Goal: Task Accomplishment & Management: Complete application form

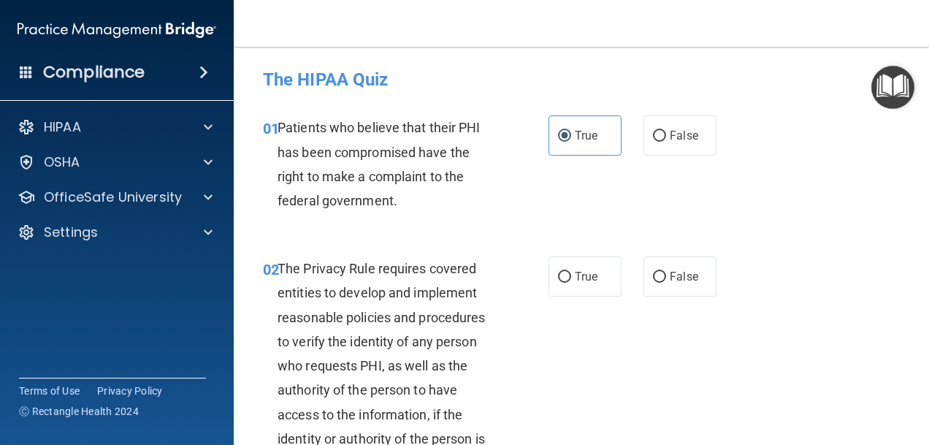
click at [904, 88] on img "Open Resource Center" at bounding box center [892, 87] width 43 height 43
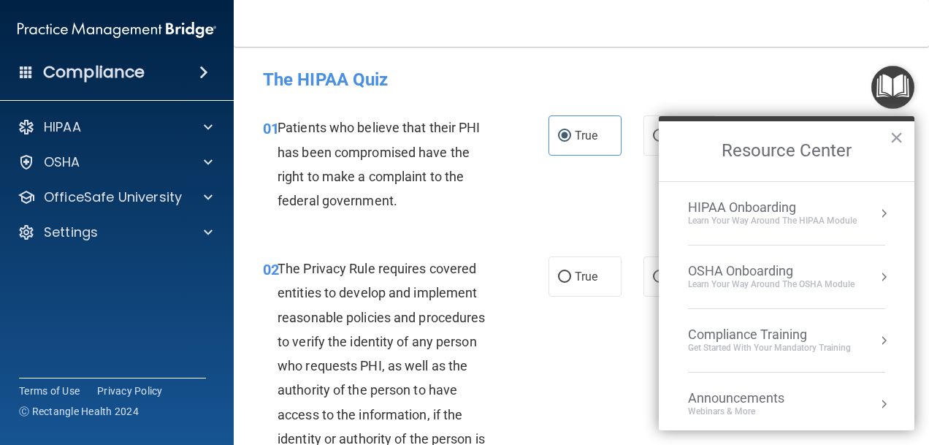
click at [785, 215] on div "Learn Your Way around the HIPAA module" at bounding box center [772, 221] width 169 height 12
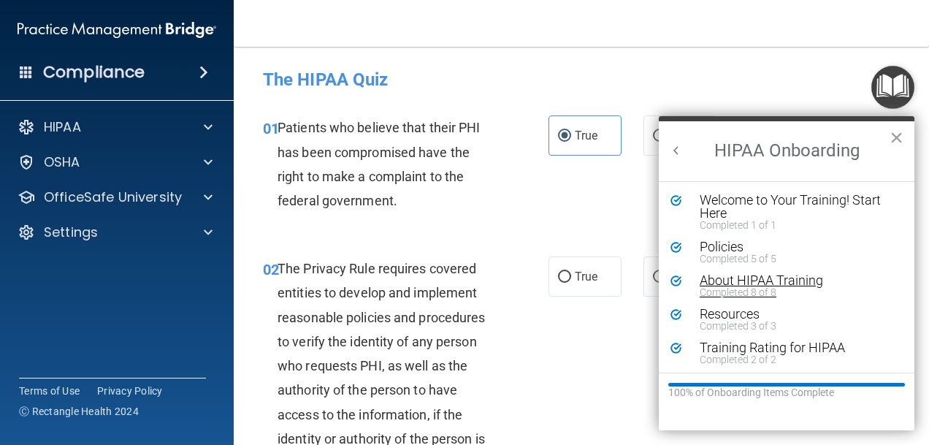
click at [747, 279] on div "About HIPAA Training" at bounding box center [792, 280] width 184 height 13
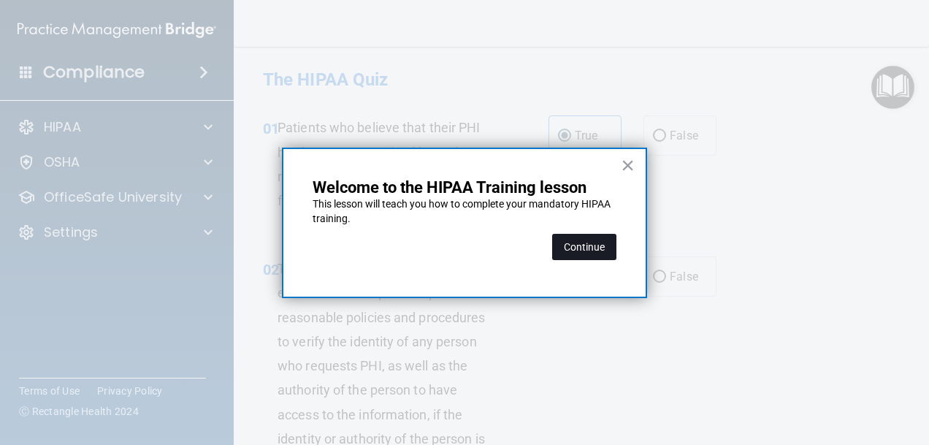
click at [600, 259] on button "Continue" at bounding box center [584, 247] width 64 height 26
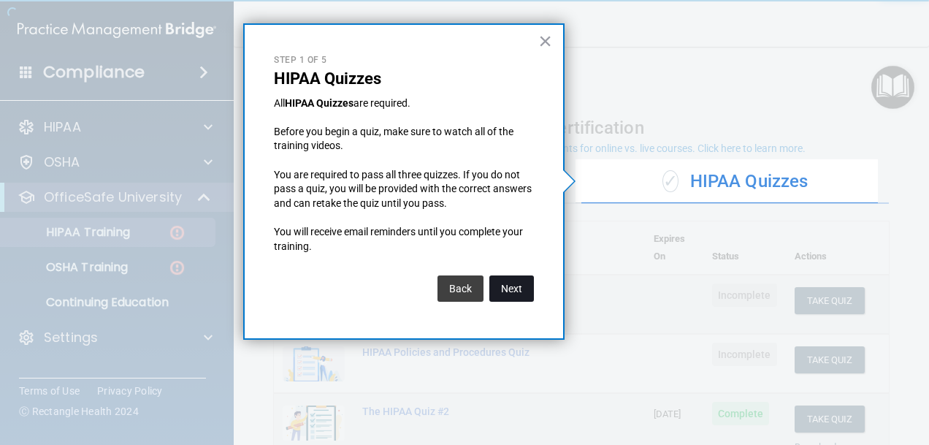
click at [524, 290] on button "Next" at bounding box center [511, 288] width 45 height 26
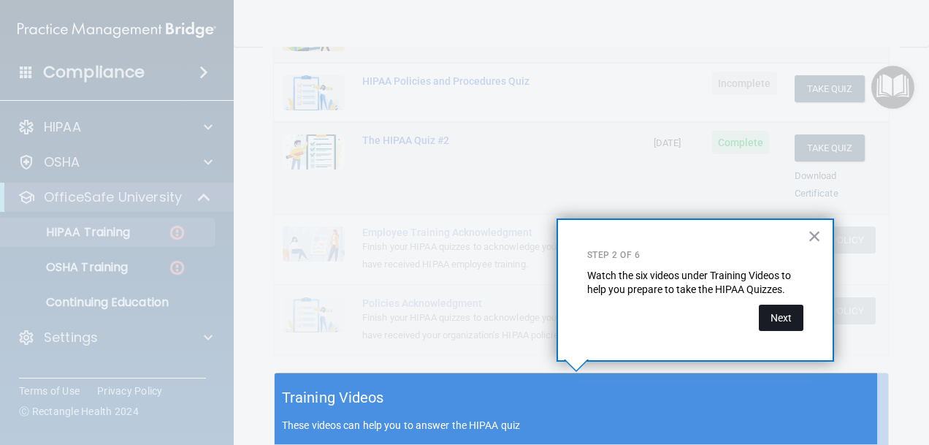
click at [803, 322] on div "× Step 2 of 6 Watch the six videos under Training Videos to help you prepare to…" at bounding box center [696, 289] width 278 height 143
drag, startPoint x: 803, startPoint y: 322, endPoint x: 786, endPoint y: 322, distance: 16.8
click at [786, 322] on button "Next" at bounding box center [781, 318] width 45 height 26
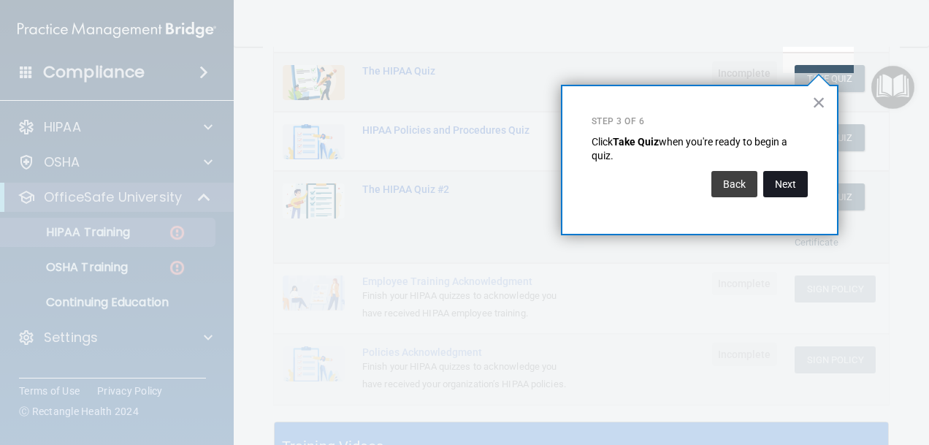
click at [783, 192] on button "Next" at bounding box center [785, 184] width 45 height 26
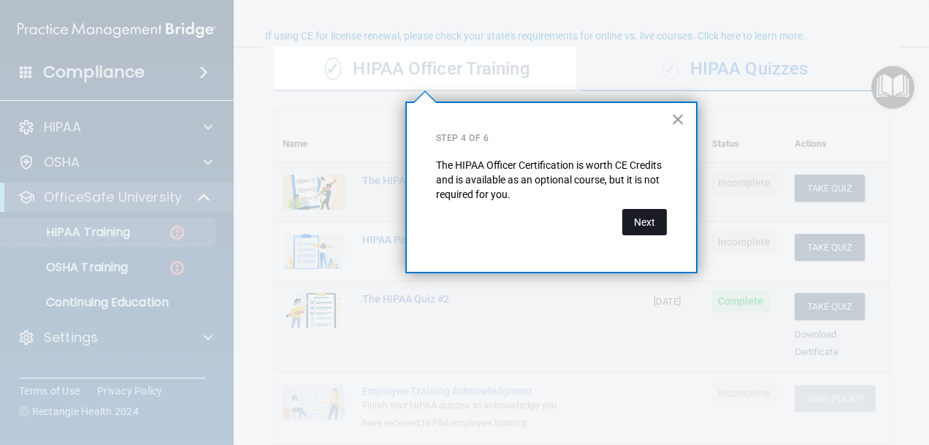
click at [659, 224] on button "Next" at bounding box center [644, 222] width 45 height 26
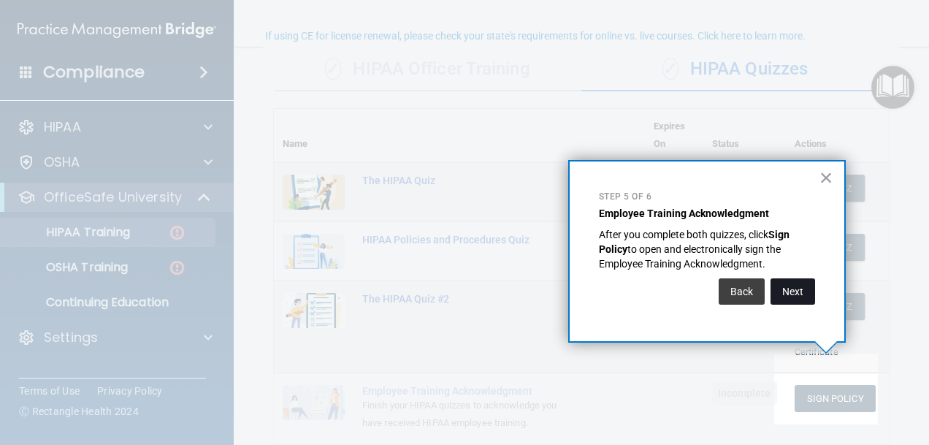
click at [790, 286] on button "Next" at bounding box center [793, 291] width 45 height 26
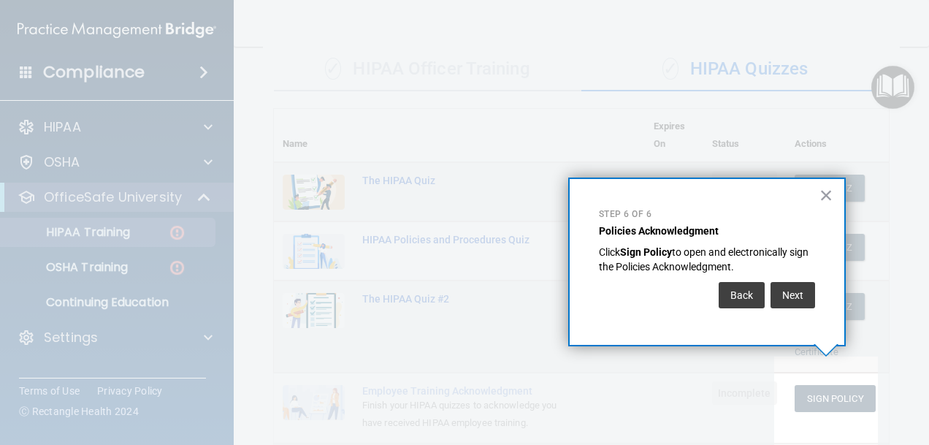
scroll to position [181, 0]
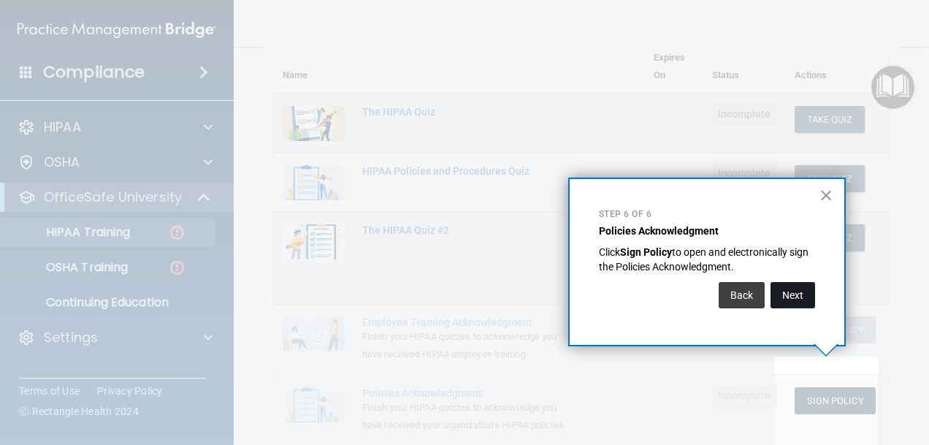
click at [793, 297] on button "Next" at bounding box center [793, 295] width 45 height 26
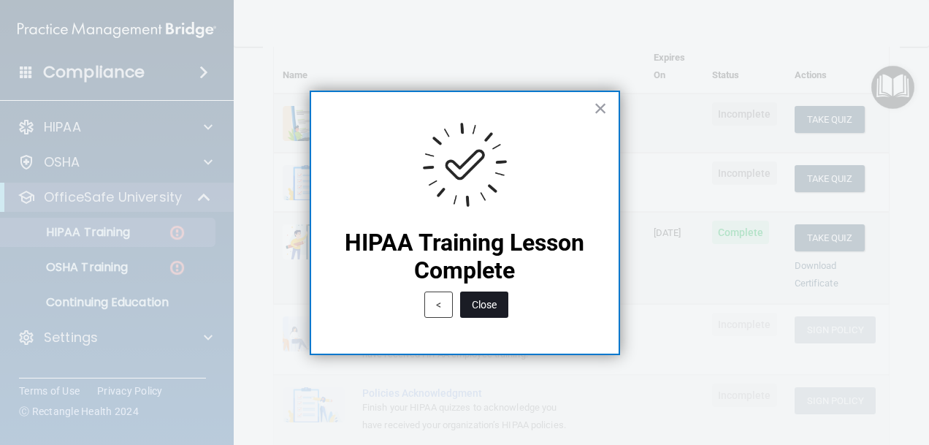
drag, startPoint x: 497, startPoint y: 313, endPoint x: 780, endPoint y: 169, distance: 317.9
click at [498, 313] on button "Close" at bounding box center [484, 304] width 48 height 26
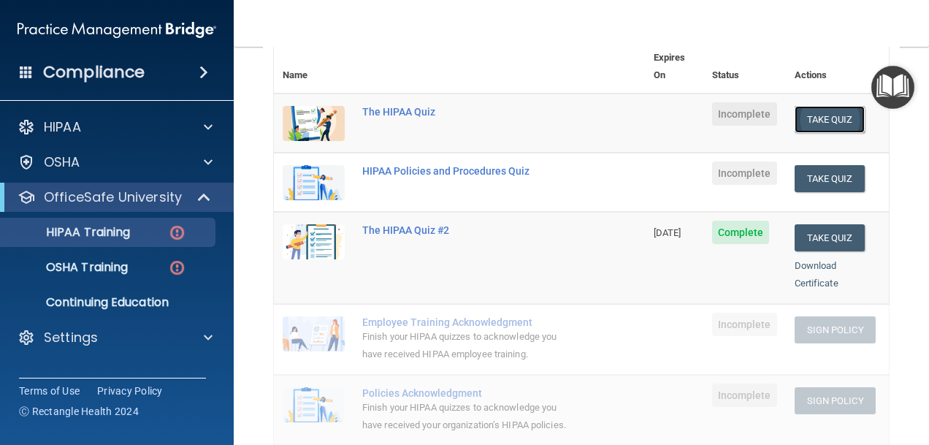
click at [823, 109] on button "Take Quiz" at bounding box center [830, 119] width 70 height 27
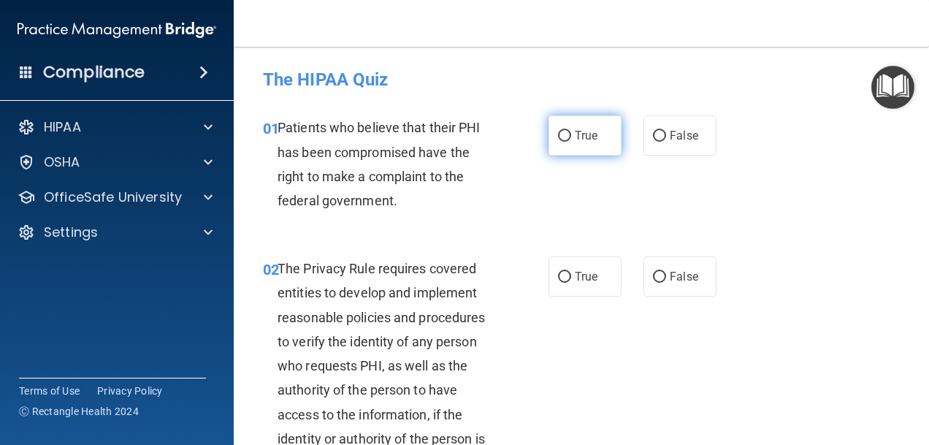
click at [610, 131] on label "True" at bounding box center [585, 135] width 73 height 40
click at [571, 131] on input "True" at bounding box center [564, 136] width 13 height 11
radio input "true"
drag, startPoint x: 554, startPoint y: 268, endPoint x: 561, endPoint y: 253, distance: 16.7
click at [555, 266] on label "True" at bounding box center [585, 276] width 73 height 40
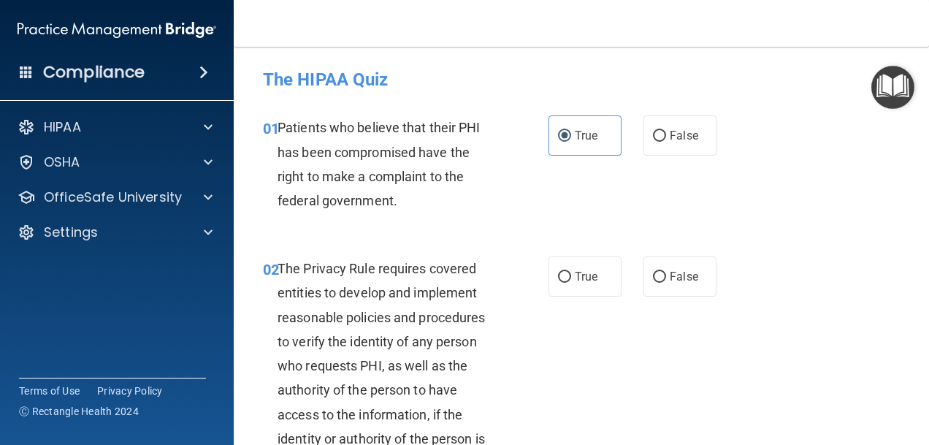
click at [558, 272] on input "True" at bounding box center [564, 277] width 13 height 11
radio input "true"
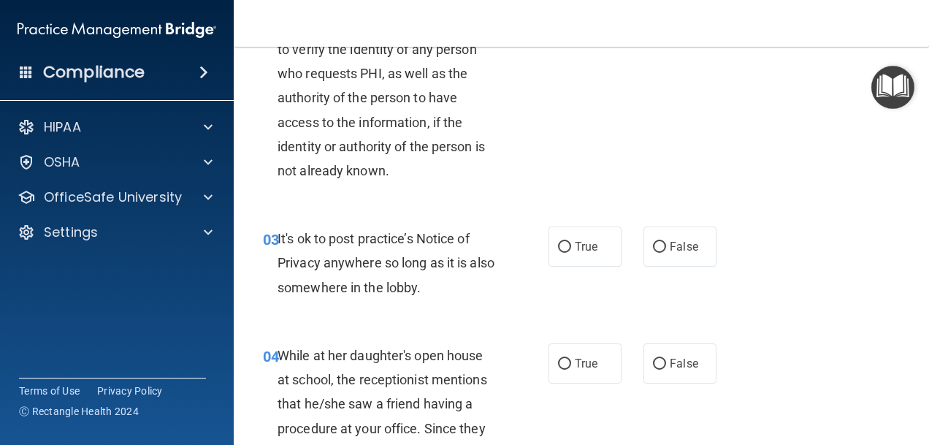
scroll to position [292, 0]
click at [657, 251] on input "False" at bounding box center [659, 247] width 13 height 11
radio input "true"
drag, startPoint x: 655, startPoint y: 360, endPoint x: 672, endPoint y: 327, distance: 37.6
click at [657, 359] on input "False" at bounding box center [659, 364] width 13 height 11
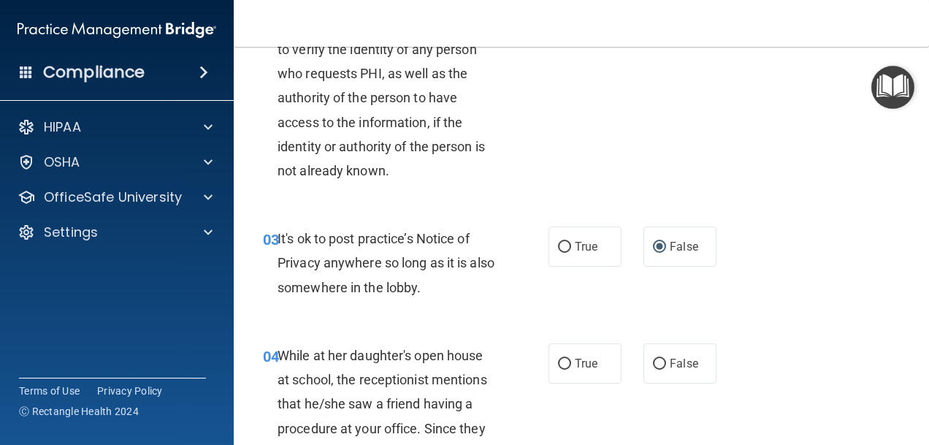
radio input "true"
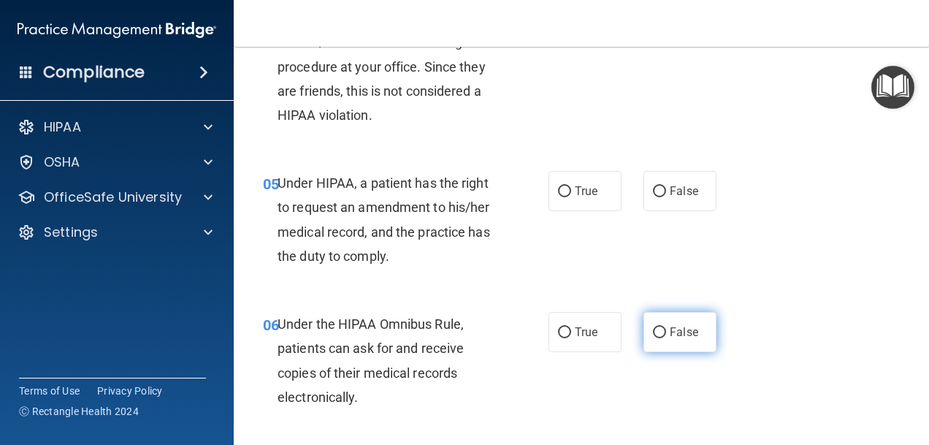
scroll to position [657, 0]
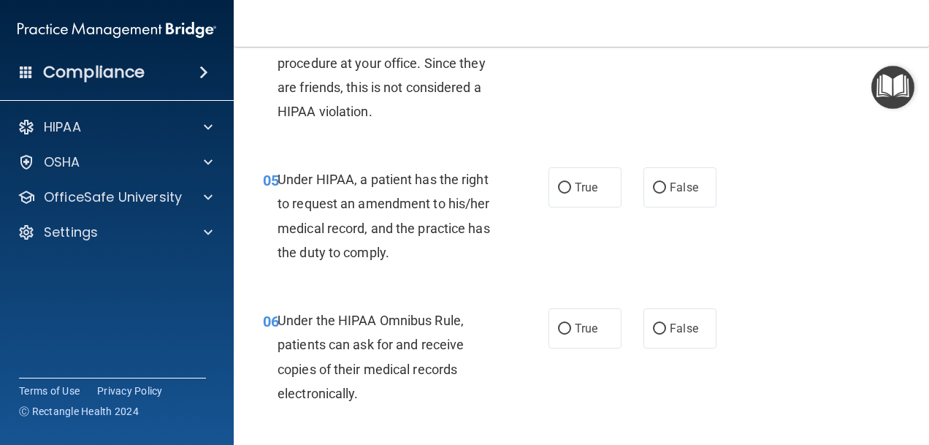
click at [677, 218] on div "05 Under HIPAA, a patient has the right to request an amendment to his/her medi…" at bounding box center [581, 219] width 659 height 141
click at [669, 199] on label "False" at bounding box center [680, 187] width 73 height 40
click at [666, 194] on input "False" at bounding box center [659, 188] width 13 height 11
radio input "true"
drag, startPoint x: 580, startPoint y: 324, endPoint x: 605, endPoint y: 302, distance: 33.1
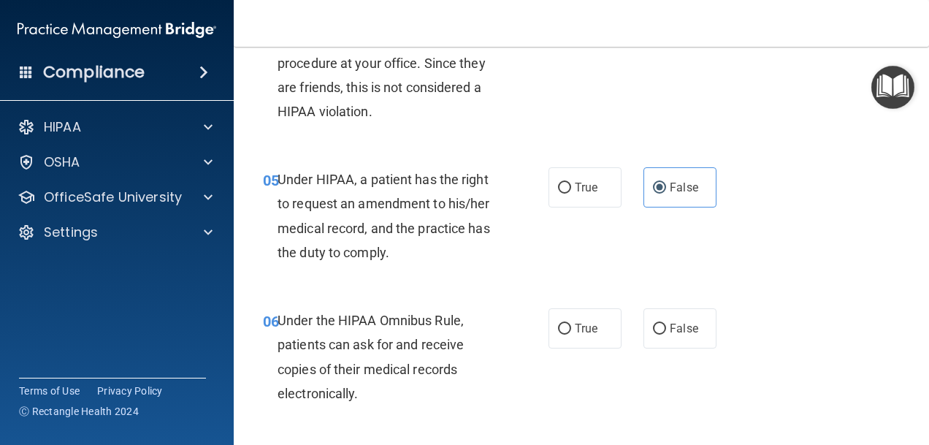
click at [580, 324] on span "True" at bounding box center [586, 328] width 23 height 14
click at [571, 324] on input "True" at bounding box center [564, 329] width 13 height 11
radio input "true"
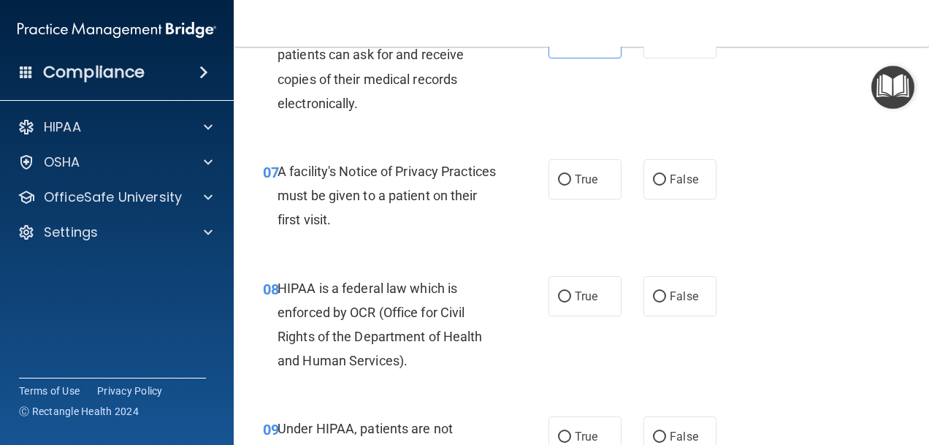
scroll to position [950, 0]
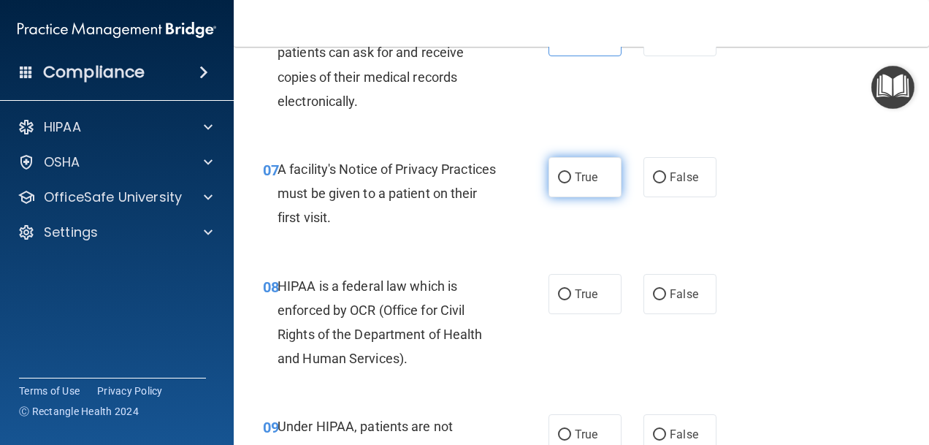
click at [582, 189] on label "True" at bounding box center [585, 177] width 73 height 40
click at [571, 183] on input "True" at bounding box center [564, 177] width 13 height 11
radio input "true"
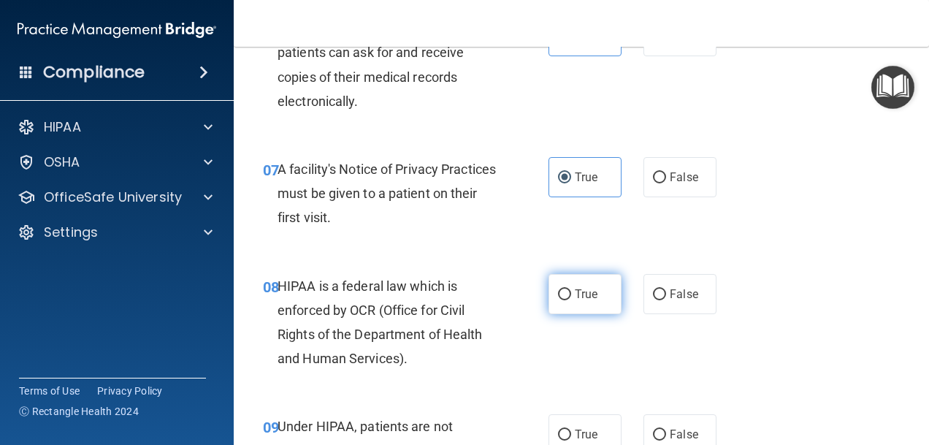
click at [575, 293] on span "True" at bounding box center [586, 294] width 23 height 14
click at [571, 293] on input "True" at bounding box center [564, 294] width 13 height 11
radio input "true"
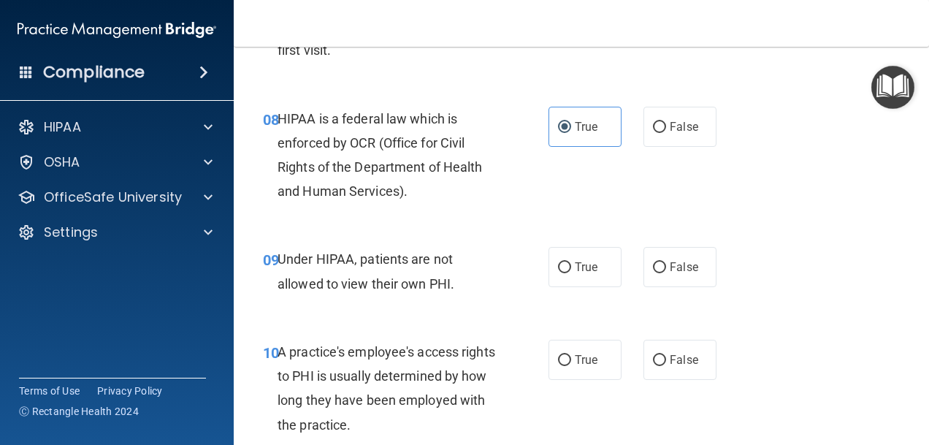
scroll to position [1169, 0]
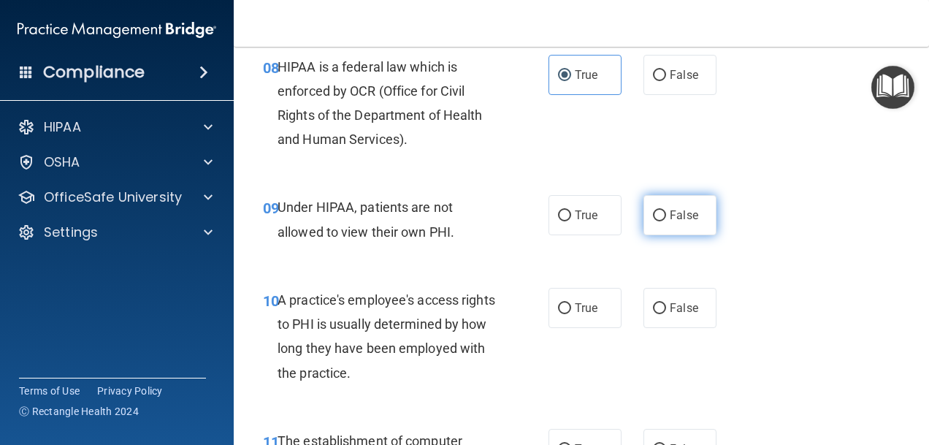
click at [679, 199] on label "False" at bounding box center [680, 215] width 73 height 40
click at [666, 210] on input "False" at bounding box center [659, 215] width 13 height 11
radio input "true"
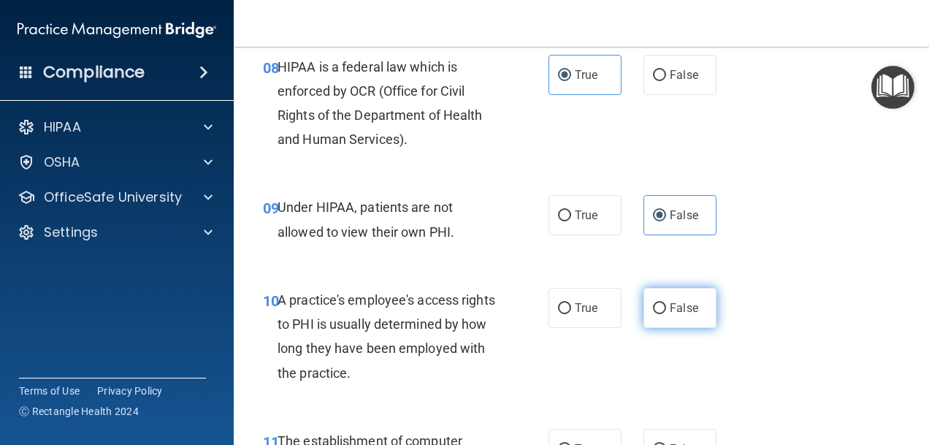
click at [665, 297] on label "False" at bounding box center [680, 308] width 73 height 40
click at [665, 303] on input "False" at bounding box center [659, 308] width 13 height 11
radio input "true"
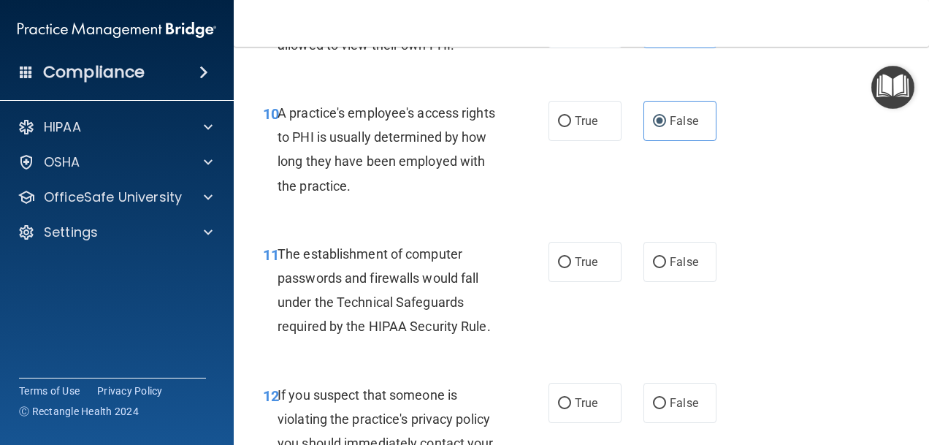
scroll to position [1388, 0]
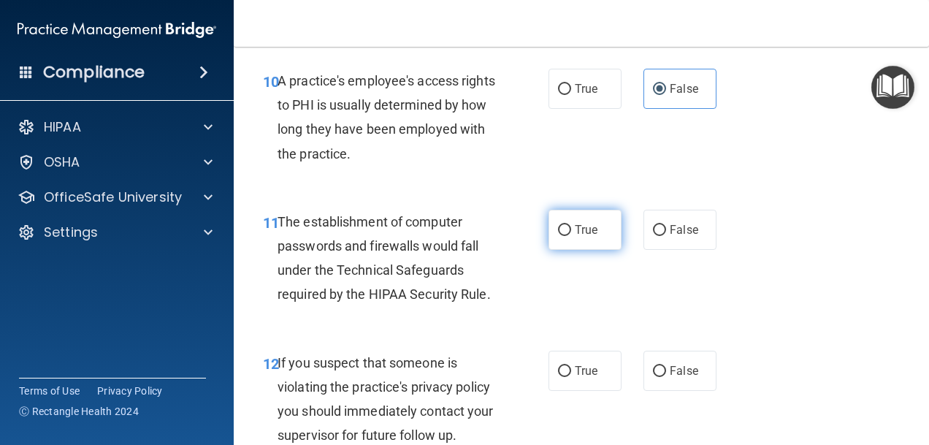
click at [590, 248] on label "True" at bounding box center [585, 230] width 73 height 40
click at [571, 236] on input "True" at bounding box center [564, 230] width 13 height 11
radio input "true"
click at [596, 356] on label "True" at bounding box center [585, 371] width 73 height 40
click at [571, 366] on input "True" at bounding box center [564, 371] width 13 height 11
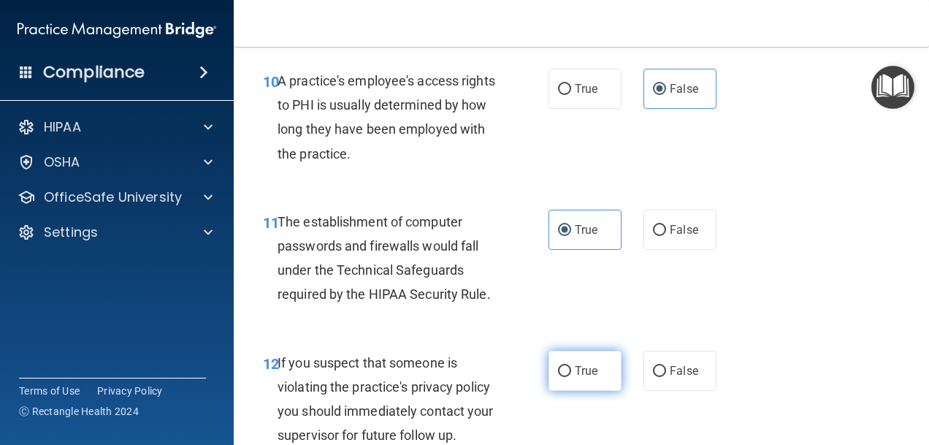
radio input "true"
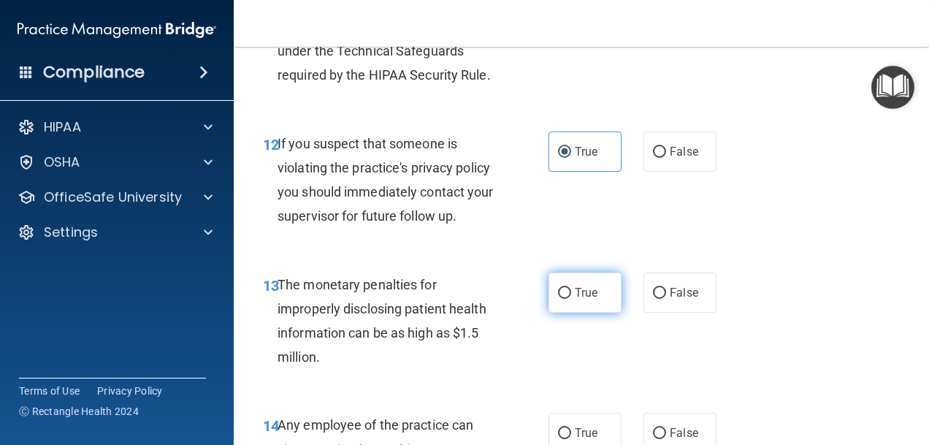
click at [584, 295] on span "True" at bounding box center [586, 293] width 23 height 14
click at [571, 295] on input "True" at bounding box center [564, 293] width 13 height 11
radio input "true"
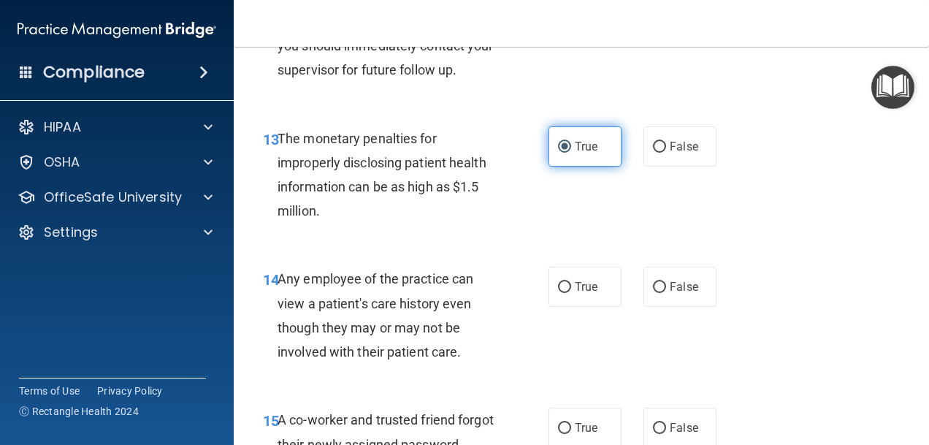
scroll to position [1826, 0]
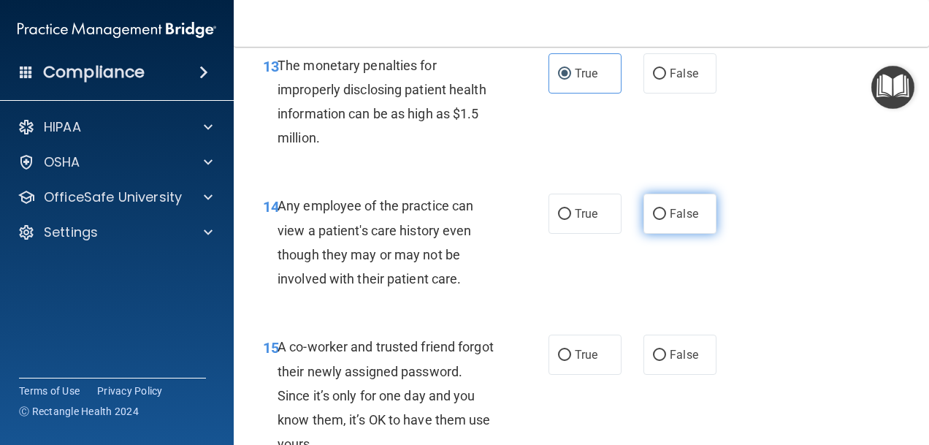
click at [650, 226] on label "False" at bounding box center [680, 214] width 73 height 40
click at [653, 220] on input "False" at bounding box center [659, 214] width 13 height 11
radio input "true"
drag, startPoint x: 657, startPoint y: 346, endPoint x: 684, endPoint y: 308, distance: 46.0
click at [658, 346] on label "False" at bounding box center [680, 355] width 73 height 40
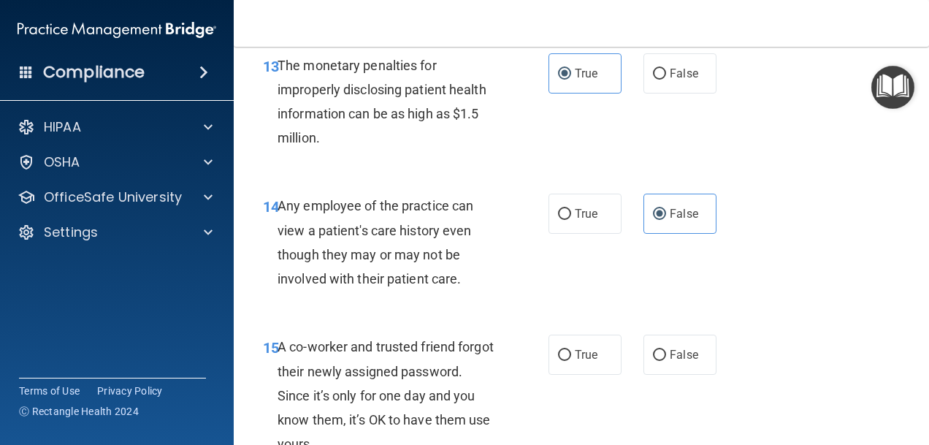
click at [658, 350] on input "False" at bounding box center [659, 355] width 13 height 11
radio input "true"
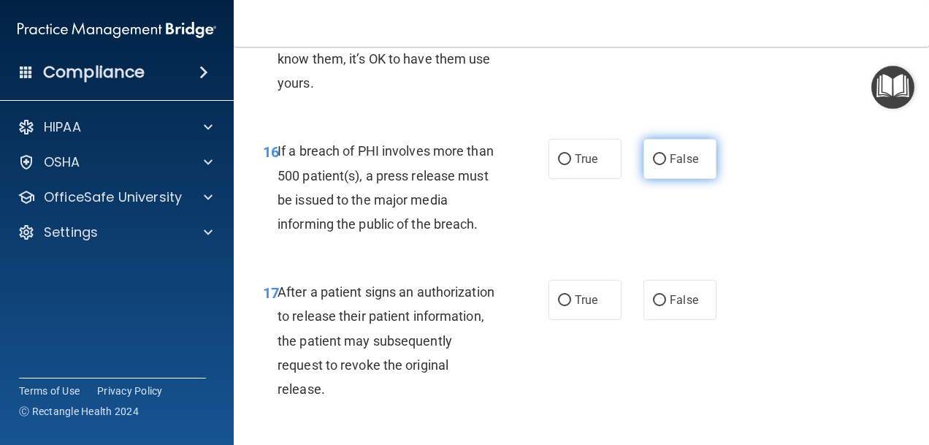
scroll to position [2191, 0]
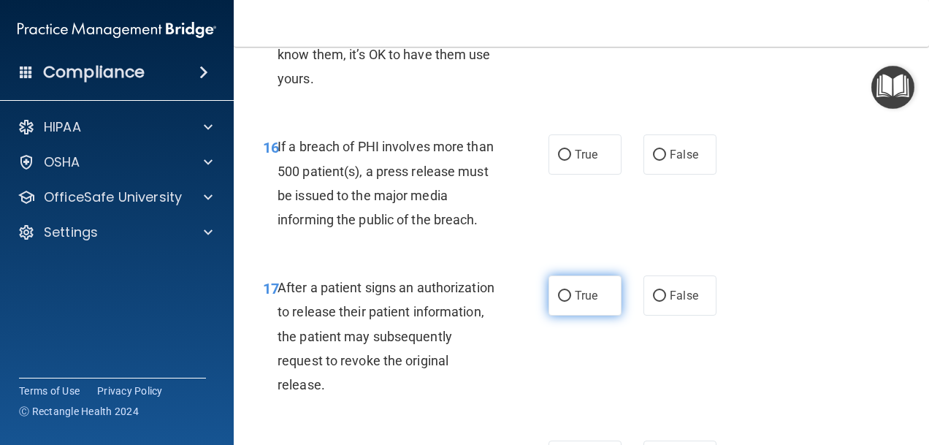
click at [575, 299] on span "True" at bounding box center [586, 296] width 23 height 14
click at [571, 299] on input "True" at bounding box center [564, 296] width 13 height 11
radio input "true"
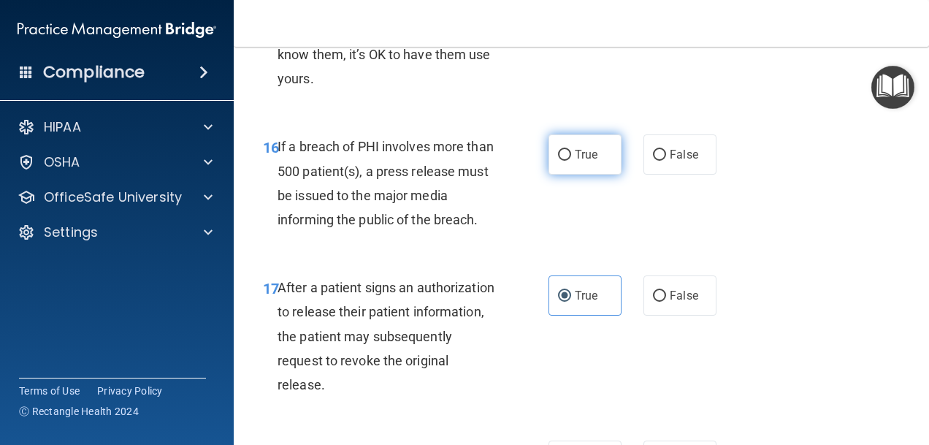
click at [590, 168] on label "True" at bounding box center [585, 154] width 73 height 40
click at [571, 161] on input "True" at bounding box center [564, 155] width 13 height 11
radio input "true"
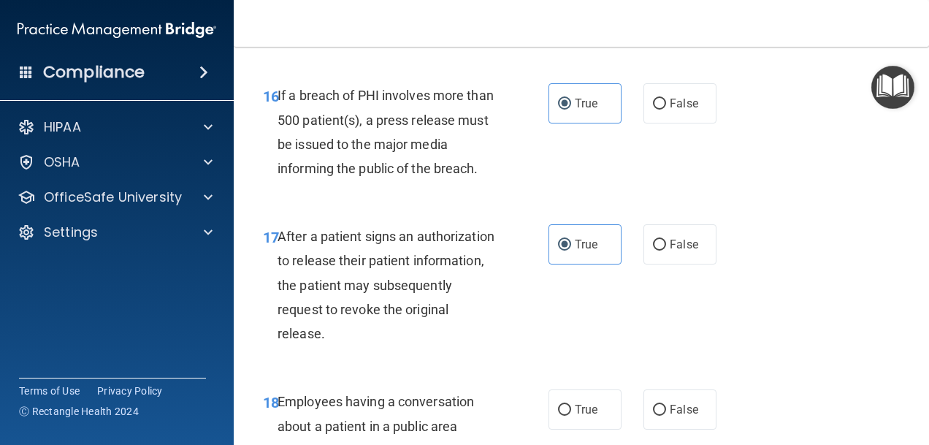
scroll to position [2411, 0]
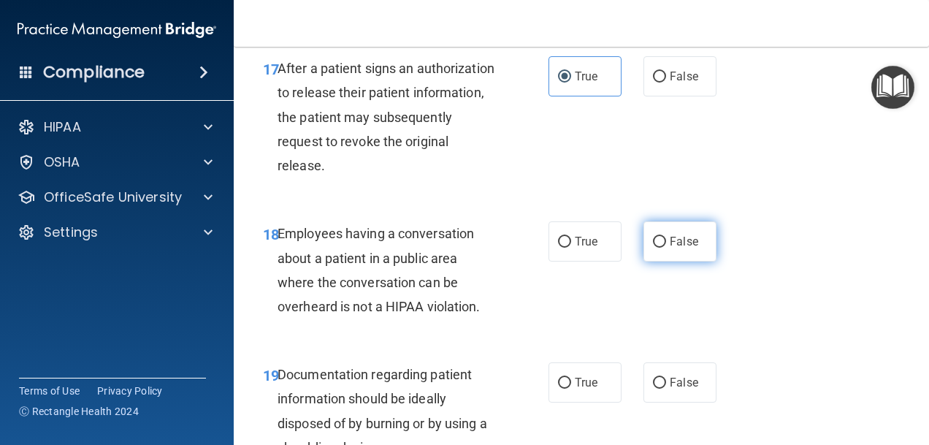
click at [657, 247] on input "False" at bounding box center [659, 242] width 13 height 11
radio input "true"
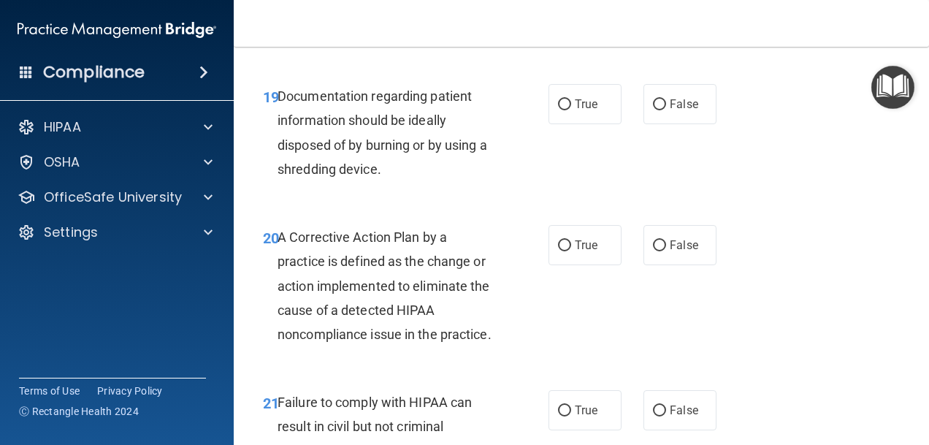
scroll to position [2703, 0]
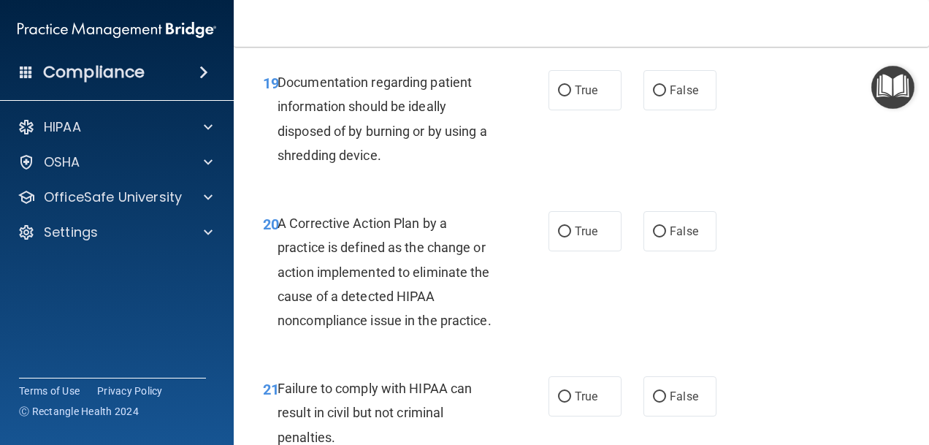
drag, startPoint x: 603, startPoint y: 102, endPoint x: 566, endPoint y: 150, distance: 60.9
click at [603, 102] on label "True" at bounding box center [585, 90] width 73 height 40
click at [571, 96] on input "True" at bounding box center [564, 90] width 13 height 11
radio input "true"
click at [579, 231] on span "True" at bounding box center [586, 231] width 23 height 14
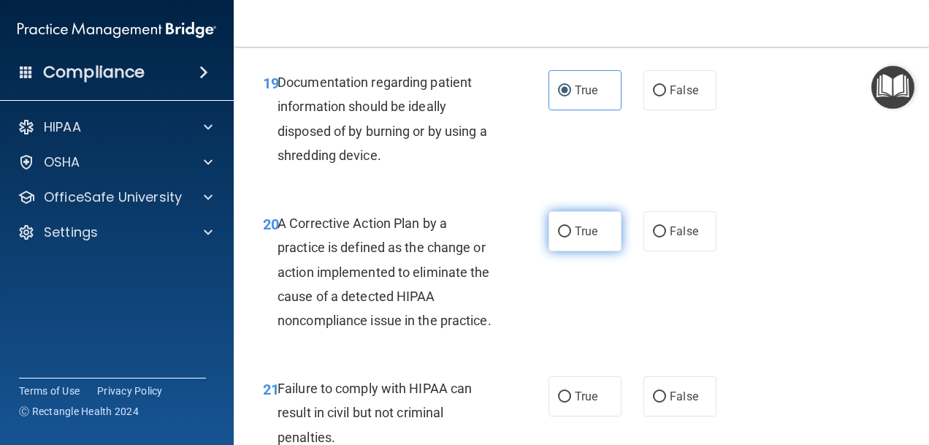
click at [571, 231] on input "True" at bounding box center [564, 231] width 13 height 11
radio input "true"
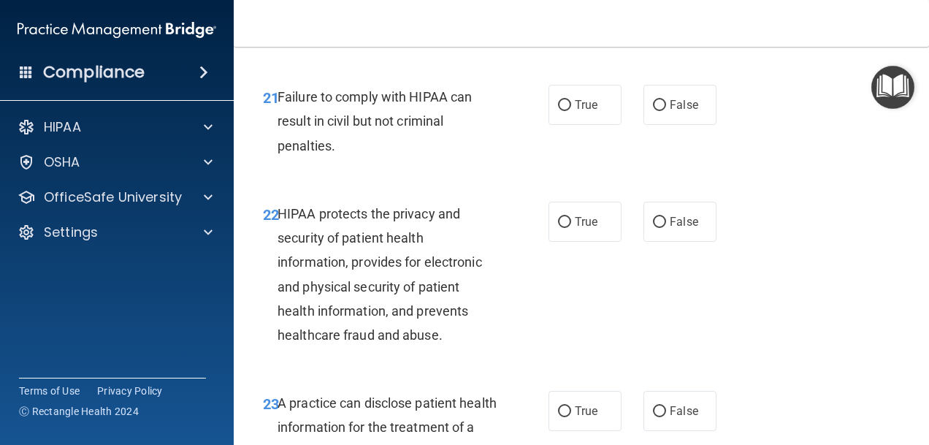
scroll to position [2995, 0]
click at [663, 124] on label "False" at bounding box center [680, 104] width 73 height 40
click at [663, 110] on input "False" at bounding box center [659, 104] width 13 height 11
radio input "true"
click at [575, 228] on span "True" at bounding box center [586, 221] width 23 height 14
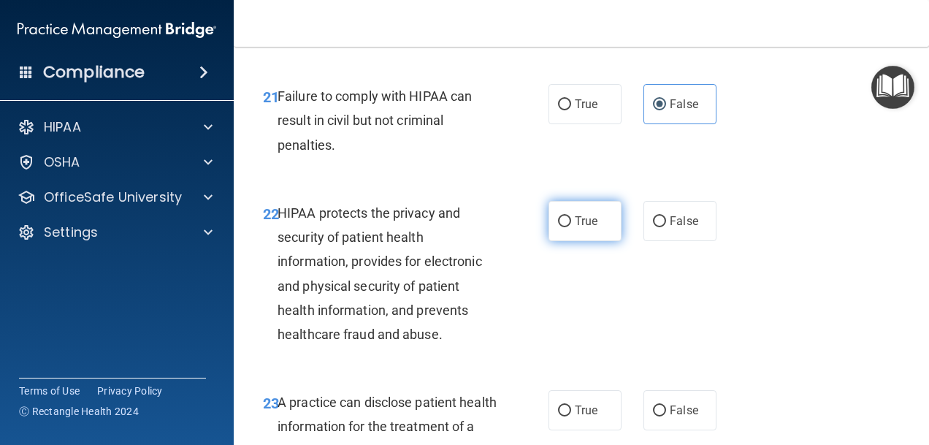
click at [571, 227] on input "True" at bounding box center [564, 221] width 13 height 11
radio input "true"
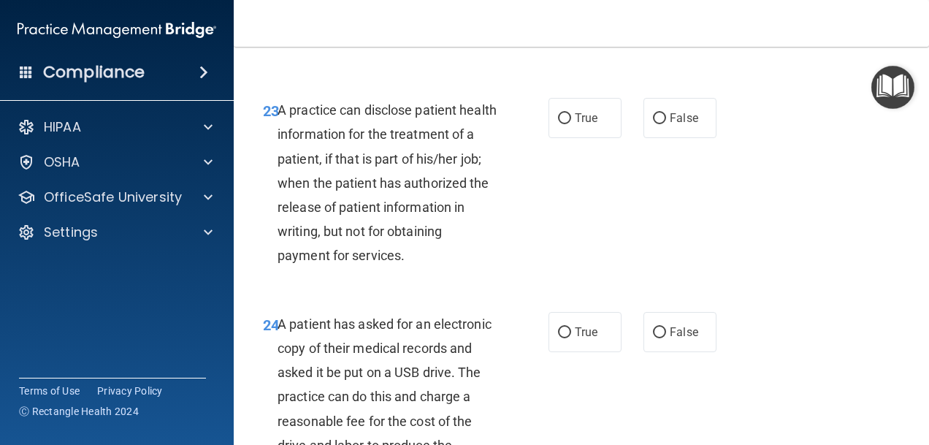
scroll to position [3360, 0]
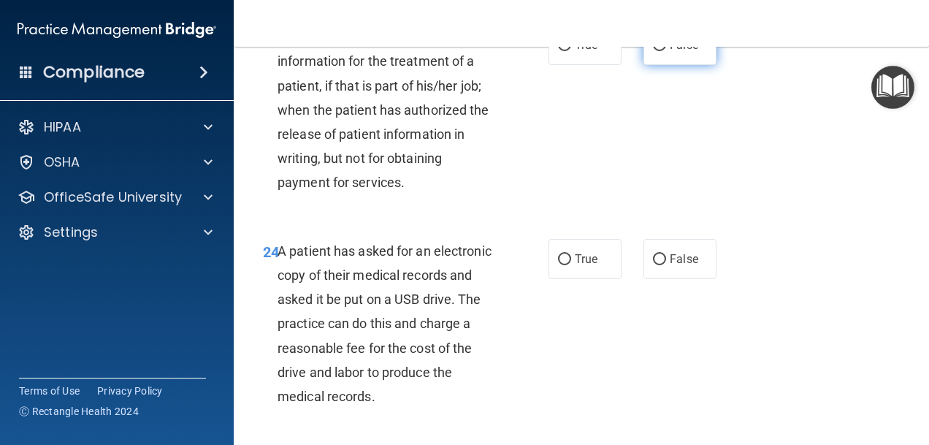
click at [665, 65] on label "False" at bounding box center [680, 45] width 73 height 40
click at [665, 51] on input "False" at bounding box center [659, 45] width 13 height 11
radio input "true"
click at [595, 279] on label "True" at bounding box center [585, 259] width 73 height 40
click at [571, 265] on input "True" at bounding box center [564, 259] width 13 height 11
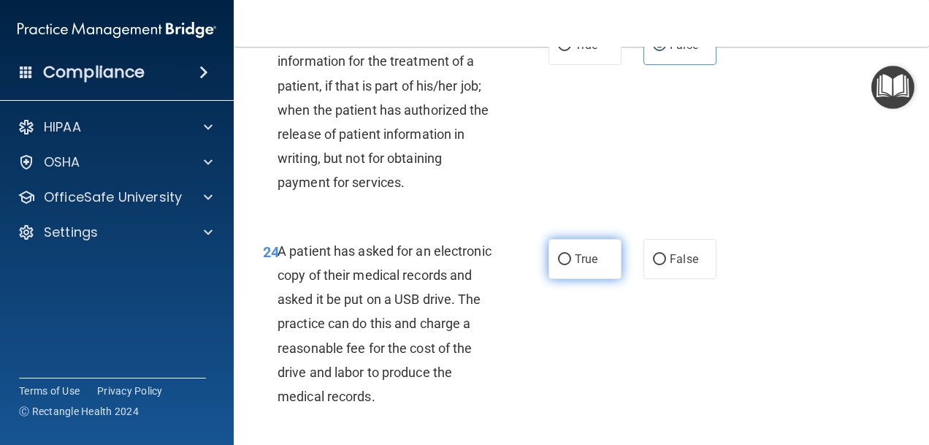
radio input "true"
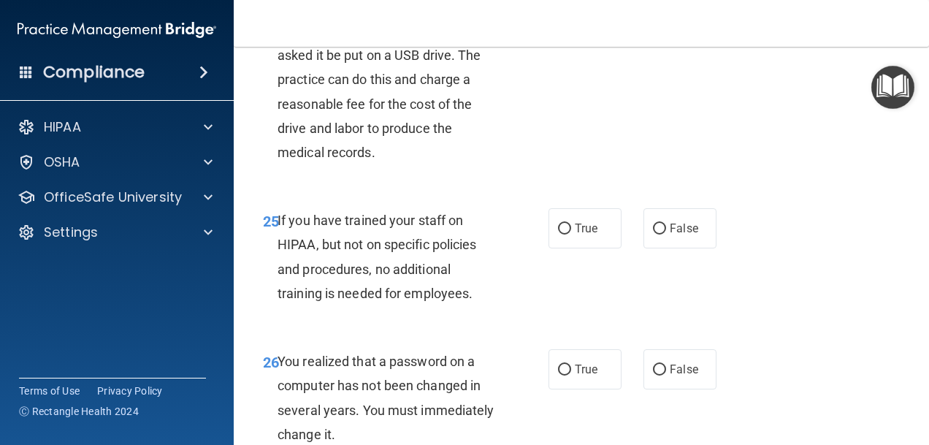
scroll to position [3652, 0]
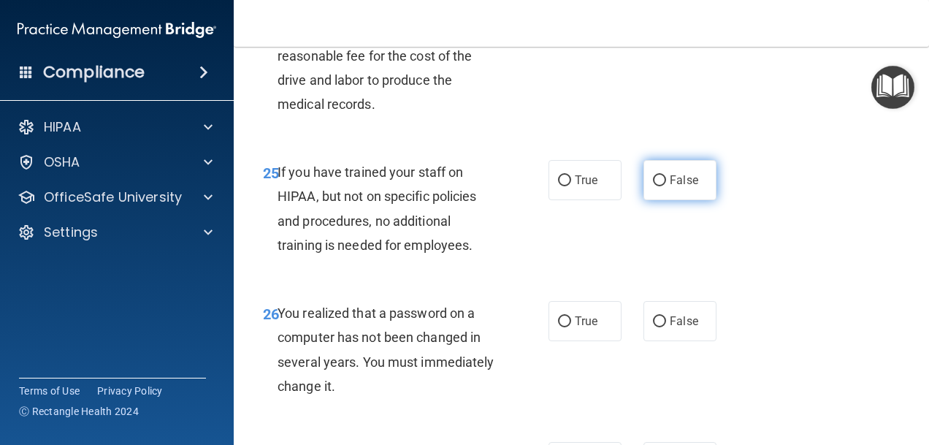
click at [660, 200] on label "False" at bounding box center [680, 180] width 73 height 40
click at [660, 186] on input "False" at bounding box center [659, 180] width 13 height 11
radio input "true"
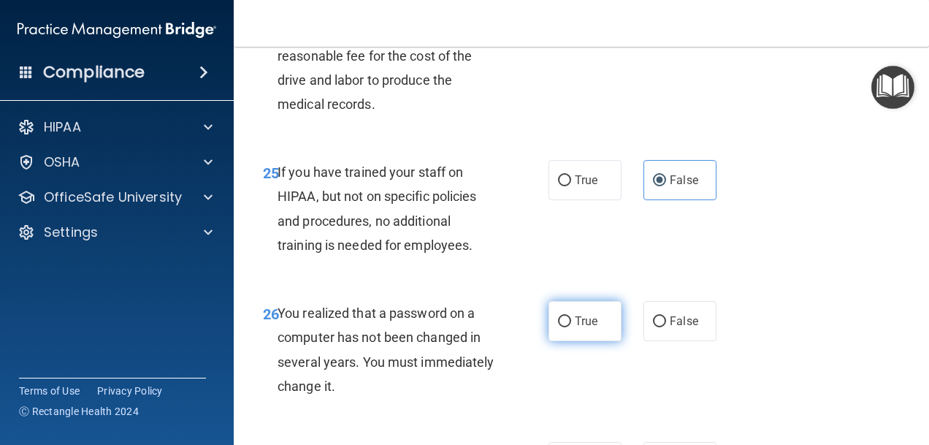
drag, startPoint x: 587, startPoint y: 332, endPoint x: 649, endPoint y: 276, distance: 84.3
click at [587, 332] on label "True" at bounding box center [585, 321] width 73 height 40
click at [571, 327] on input "True" at bounding box center [564, 321] width 13 height 11
radio input "true"
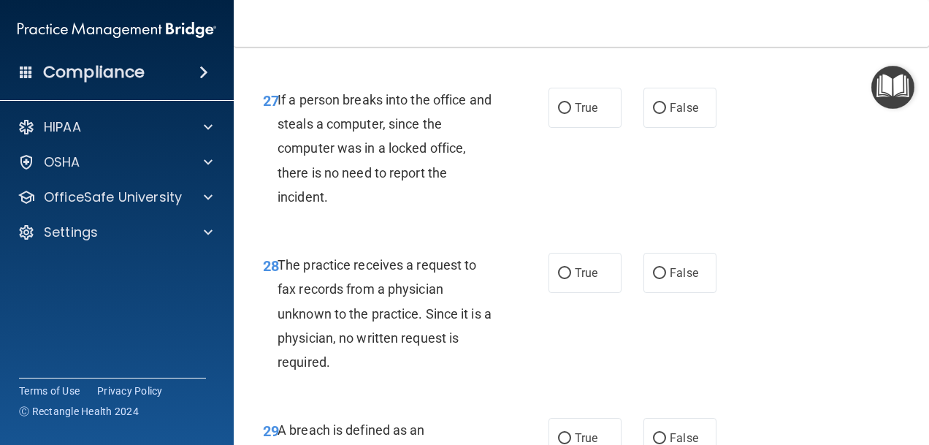
scroll to position [4018, 0]
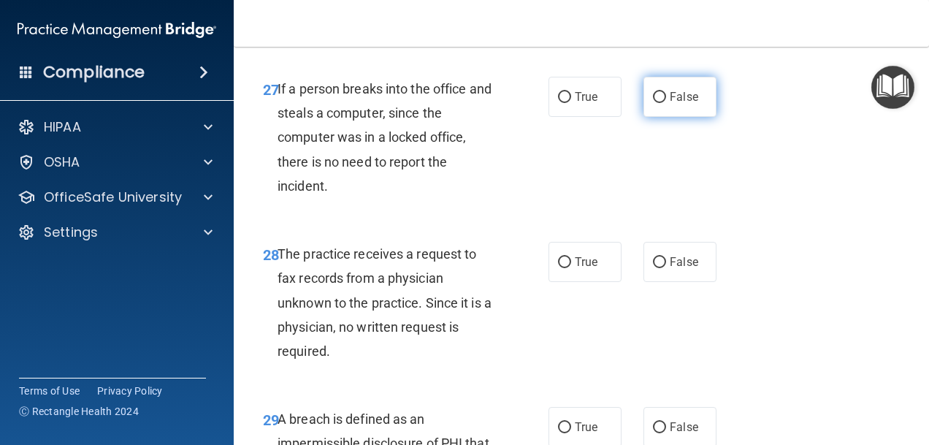
click at [670, 104] on span "False" at bounding box center [684, 97] width 28 height 14
click at [663, 103] on input "False" at bounding box center [659, 97] width 13 height 11
radio input "true"
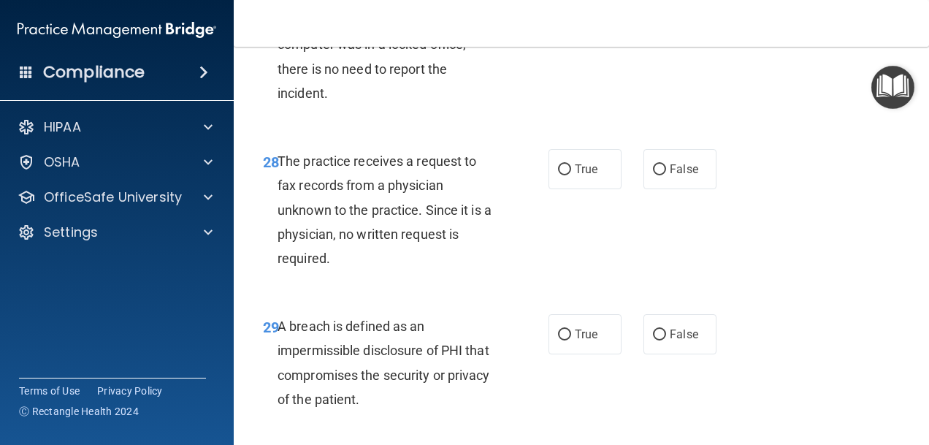
scroll to position [4164, 0]
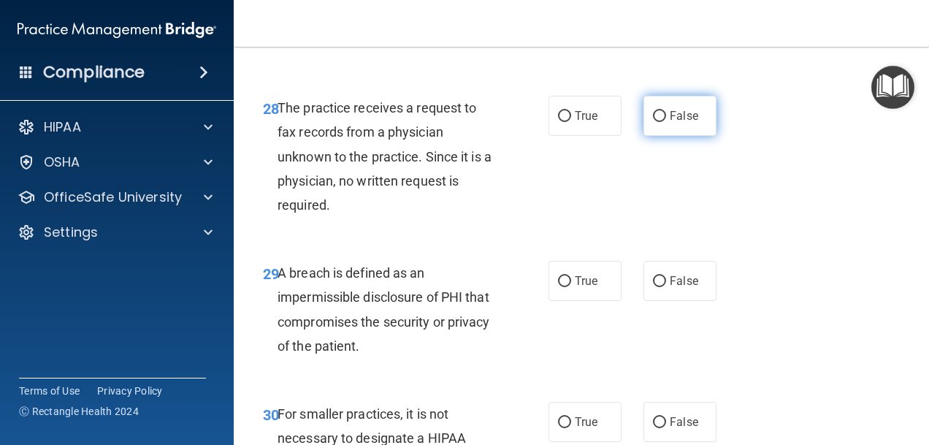
click at [671, 127] on label "False" at bounding box center [680, 116] width 73 height 40
click at [666, 122] on input "False" at bounding box center [659, 116] width 13 height 11
radio input "true"
drag, startPoint x: 595, startPoint y: 298, endPoint x: 611, endPoint y: 286, distance: 20.9
click at [594, 298] on label "True" at bounding box center [585, 281] width 73 height 40
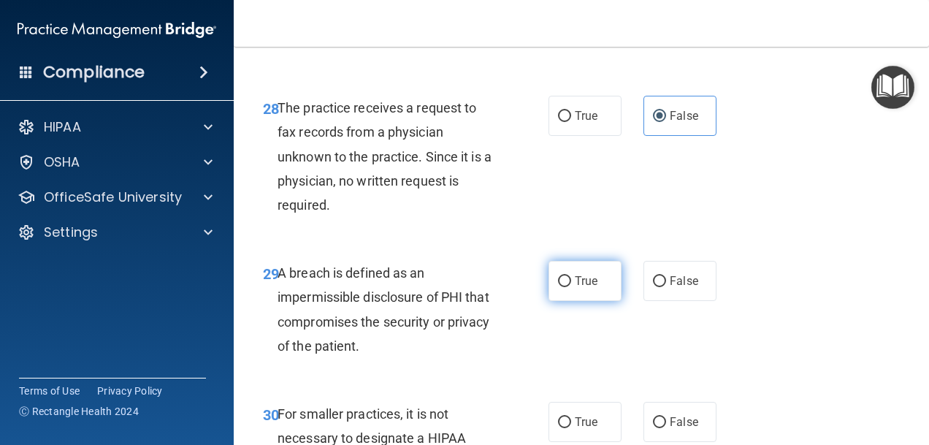
click at [571, 287] on input "True" at bounding box center [564, 281] width 13 height 11
radio input "true"
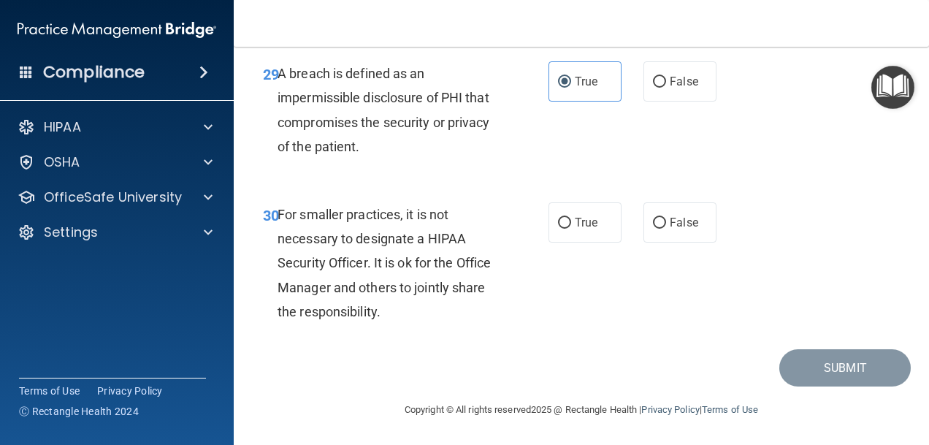
scroll to position [4383, 0]
click at [662, 234] on label "False" at bounding box center [680, 222] width 73 height 40
click at [662, 229] on input "False" at bounding box center [659, 223] width 13 height 11
radio input "true"
click at [795, 357] on button "Submit" at bounding box center [844, 367] width 131 height 37
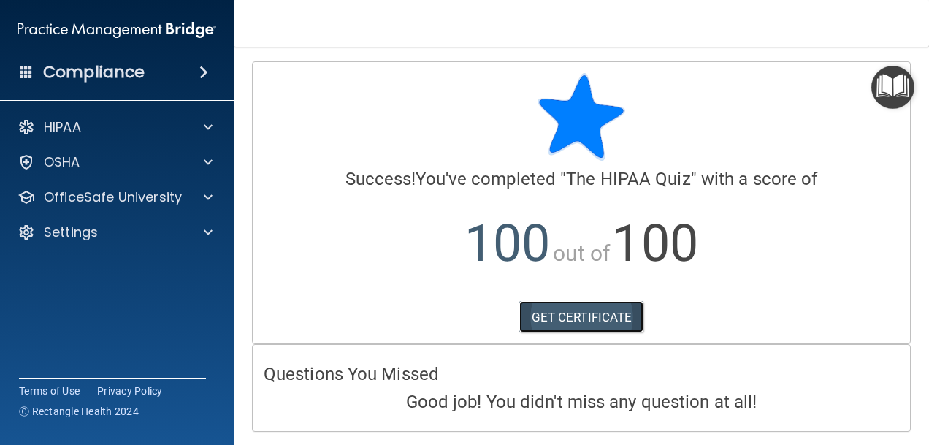
click at [560, 310] on link "GET CERTIFICATE" at bounding box center [581, 317] width 125 height 32
click at [885, 75] on img "Open Resource Center" at bounding box center [892, 87] width 43 height 43
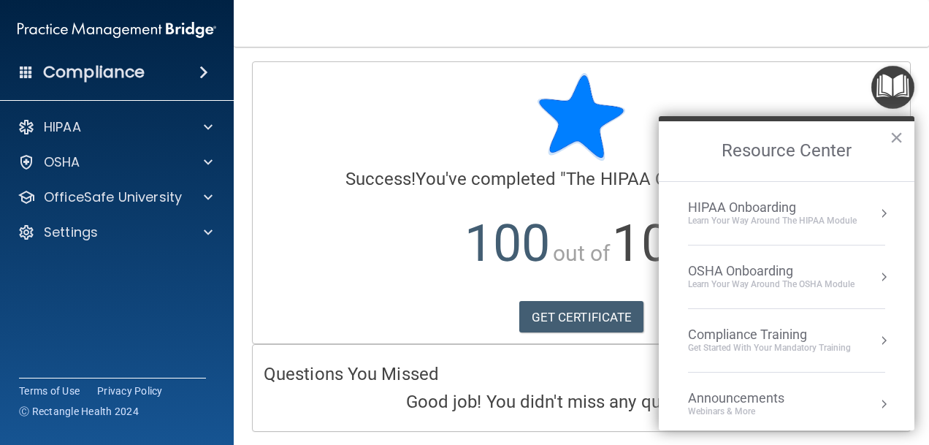
click at [741, 205] on div "HIPAA Onboarding" at bounding box center [772, 207] width 169 height 16
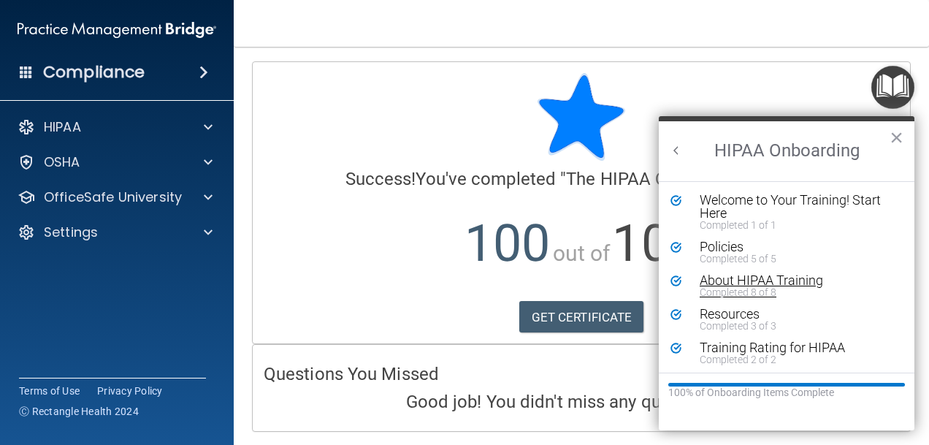
click at [747, 293] on div "Completed 8 of 8" at bounding box center [792, 292] width 184 height 10
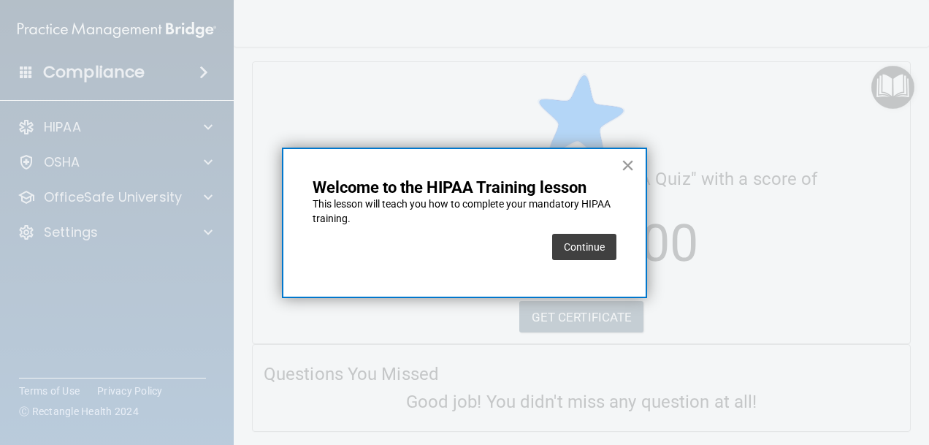
click at [624, 172] on button "×" at bounding box center [628, 164] width 14 height 23
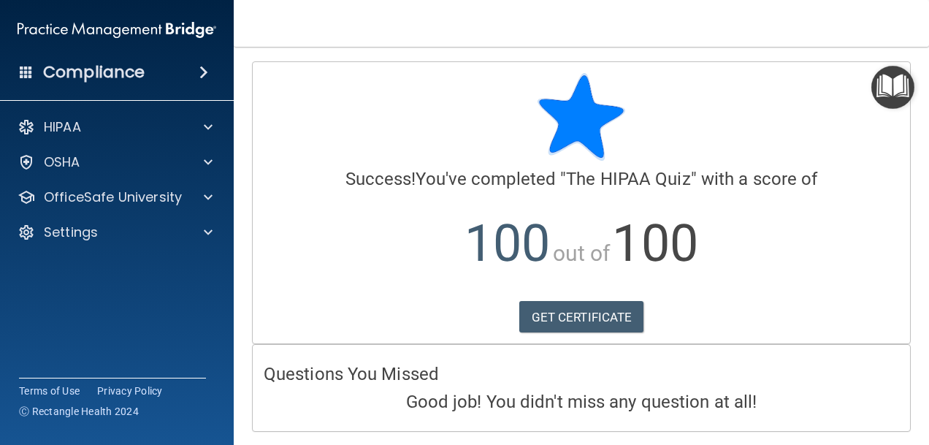
click at [900, 81] on img "Open Resource Center" at bounding box center [892, 87] width 43 height 43
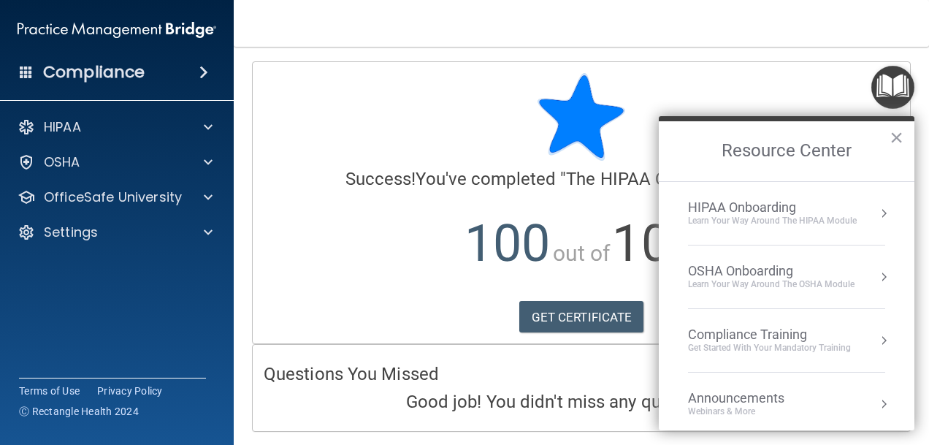
click at [739, 213] on div "HIPAA Onboarding" at bounding box center [772, 207] width 169 height 16
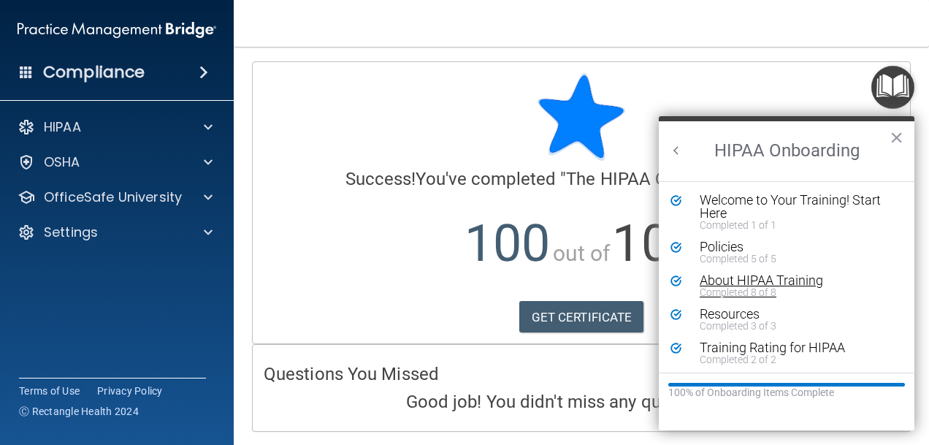
click at [725, 281] on div "About HIPAA Training" at bounding box center [792, 280] width 184 height 13
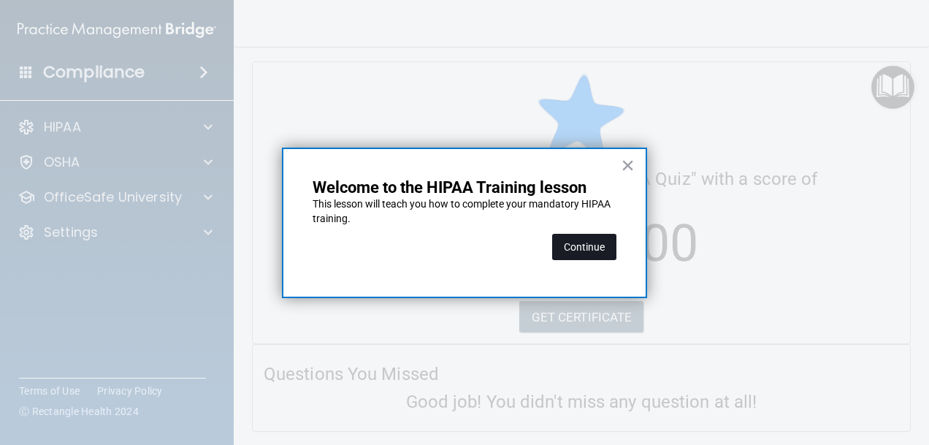
click at [600, 258] on button "Continue" at bounding box center [584, 247] width 64 height 26
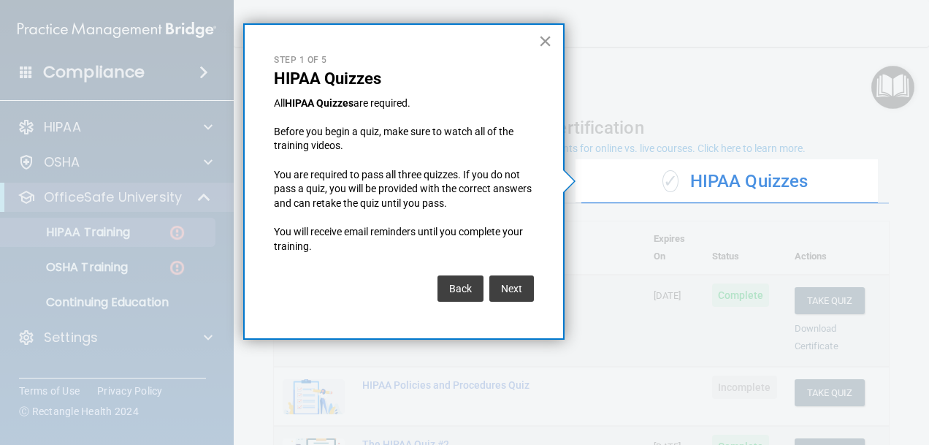
click at [542, 42] on button "×" at bounding box center [545, 40] width 14 height 23
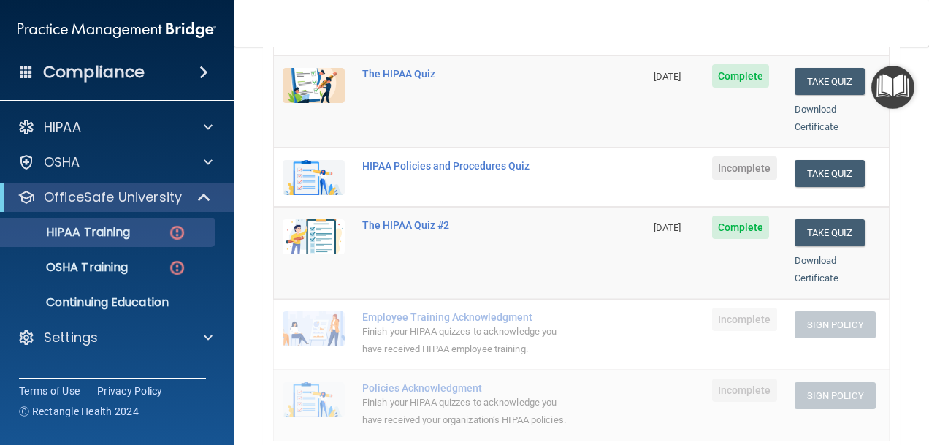
scroll to position [146, 0]
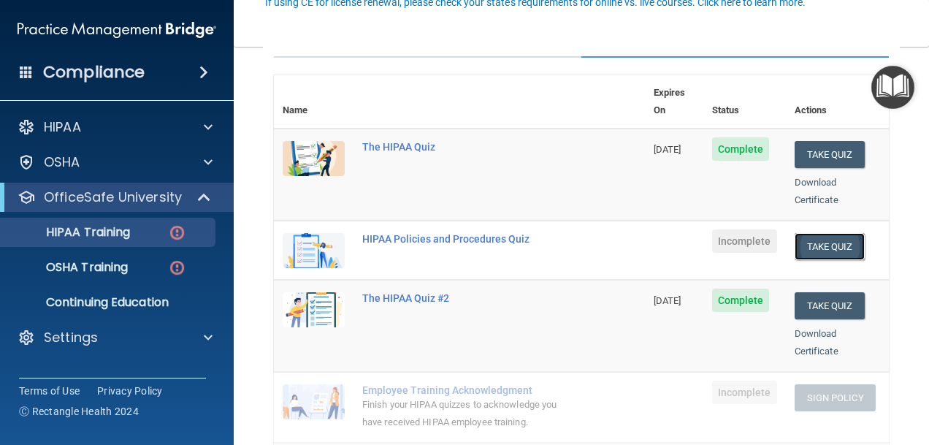
click at [807, 233] on button "Take Quiz" at bounding box center [830, 246] width 70 height 27
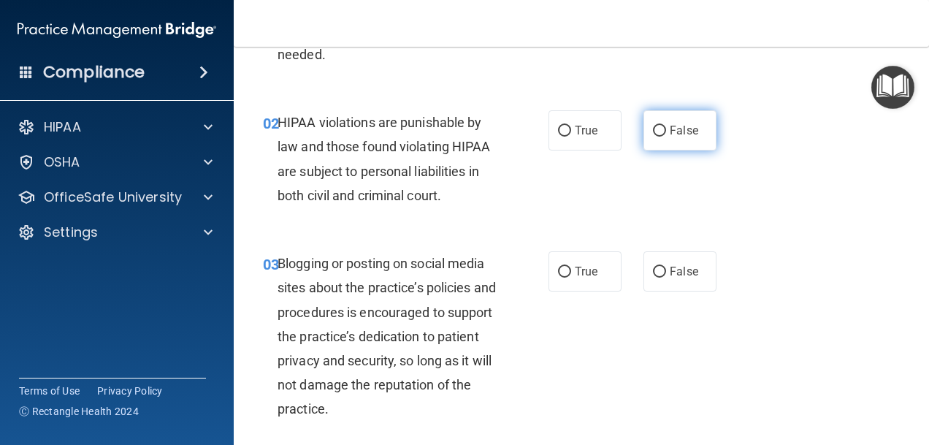
click at [678, 128] on span "False" at bounding box center [684, 130] width 28 height 14
click at [666, 128] on input "False" at bounding box center [659, 131] width 13 height 11
radio input "true"
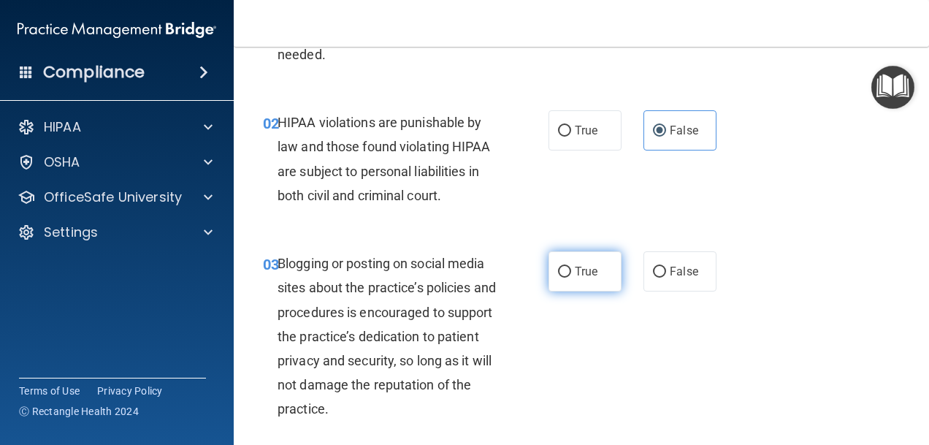
click at [558, 286] on label "True" at bounding box center [585, 271] width 73 height 40
click at [558, 278] on input "True" at bounding box center [564, 272] width 13 height 11
radio input "true"
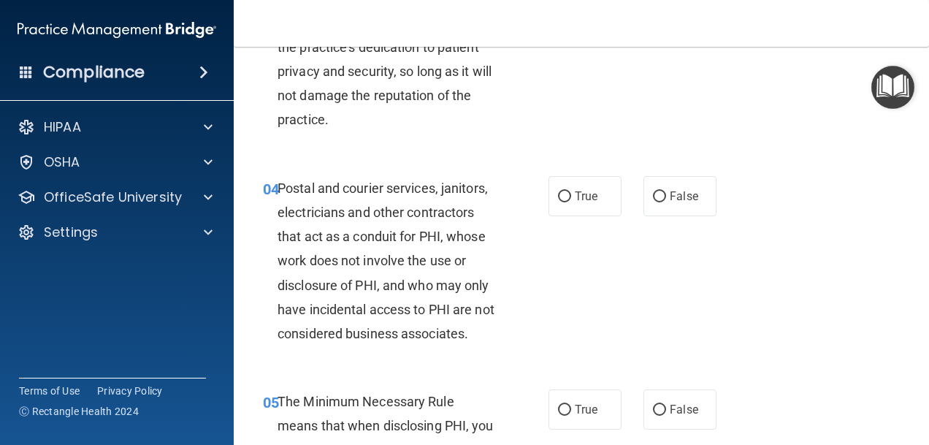
scroll to position [438, 0]
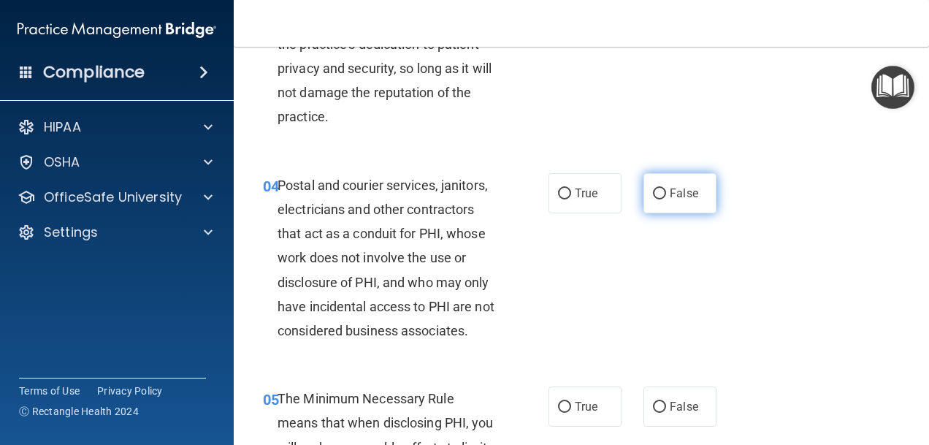
click at [656, 205] on label "False" at bounding box center [680, 193] width 73 height 40
click at [656, 199] on input "False" at bounding box center [659, 193] width 13 height 11
radio input "true"
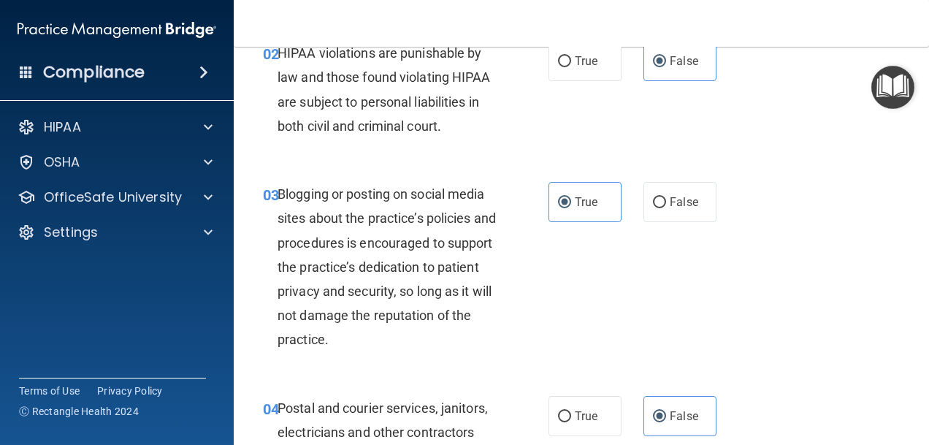
scroll to position [0, 0]
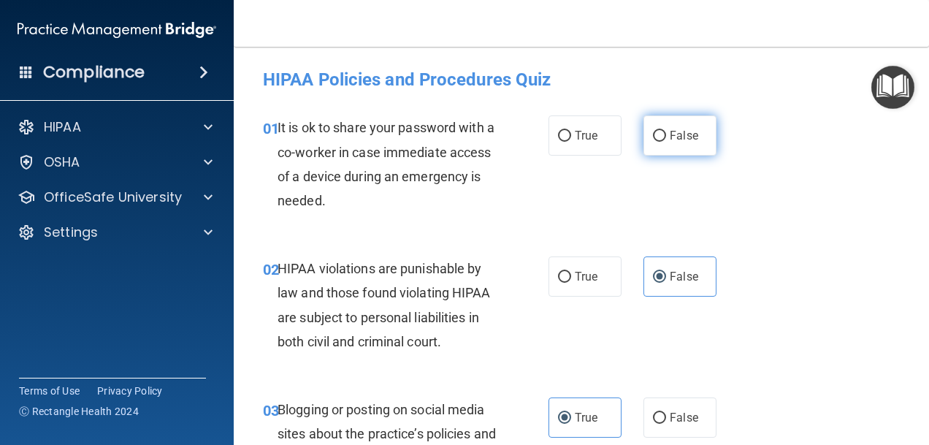
click at [666, 126] on label "False" at bounding box center [680, 135] width 73 height 40
click at [666, 131] on input "False" at bounding box center [659, 136] width 13 height 11
radio input "true"
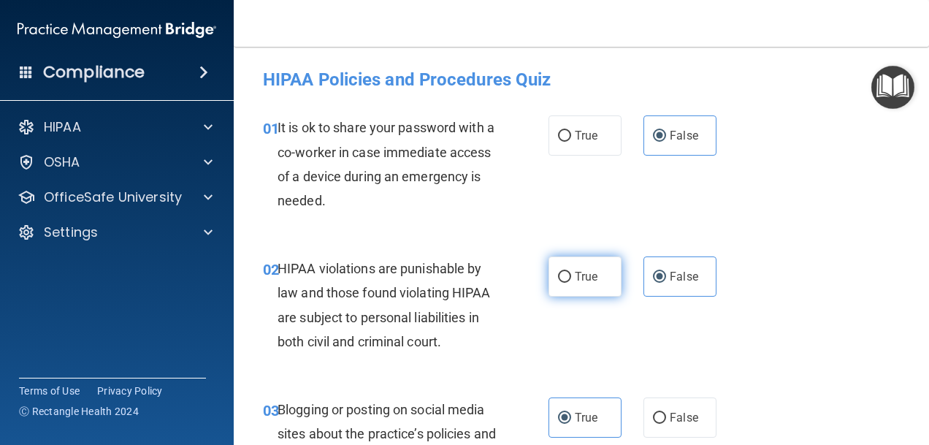
click at [580, 272] on span "True" at bounding box center [586, 277] width 23 height 14
click at [571, 272] on input "True" at bounding box center [564, 277] width 13 height 11
radio input "true"
radio input "false"
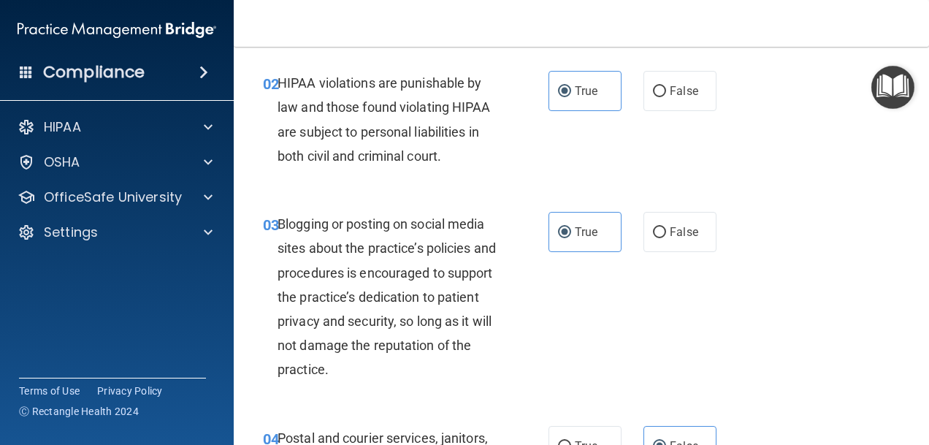
scroll to position [219, 0]
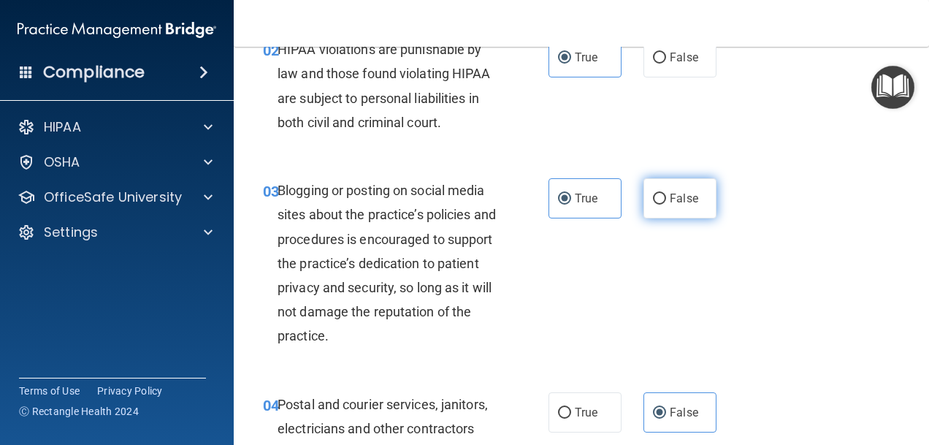
click at [670, 194] on span "False" at bounding box center [684, 198] width 28 height 14
click at [666, 194] on input "False" at bounding box center [659, 199] width 13 height 11
radio input "true"
radio input "false"
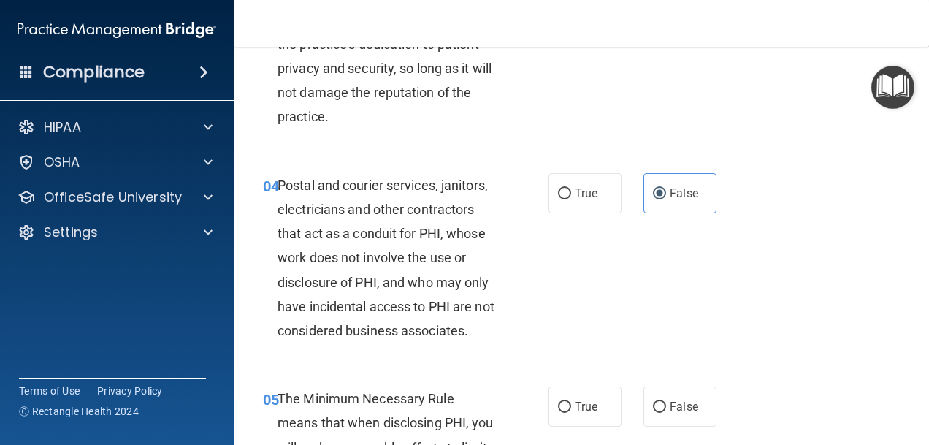
scroll to position [511, 0]
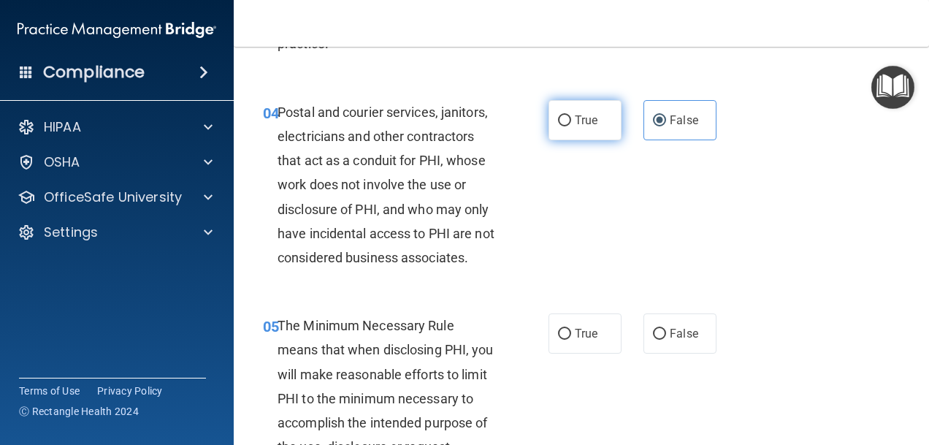
click at [583, 125] on span "True" at bounding box center [586, 120] width 23 height 14
click at [571, 125] on input "True" at bounding box center [564, 120] width 13 height 11
radio input "true"
radio input "false"
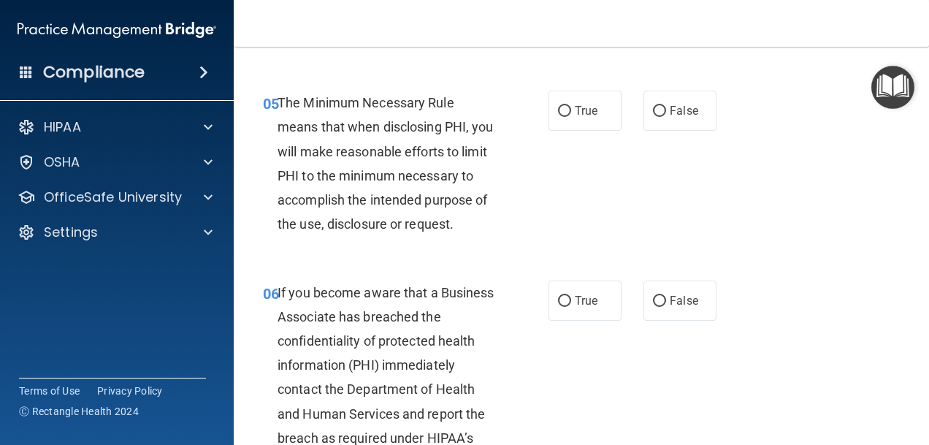
scroll to position [804, 0]
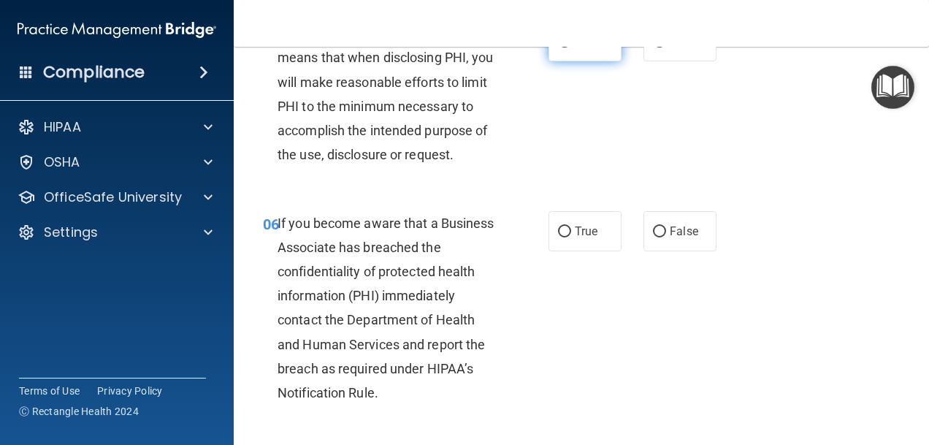
drag, startPoint x: 573, startPoint y: 72, endPoint x: 573, endPoint y: 83, distance: 10.2
click at [573, 61] on label "True" at bounding box center [585, 41] width 73 height 40
click at [571, 47] on input "True" at bounding box center [564, 42] width 13 height 11
radio input "true"
click at [662, 251] on label "False" at bounding box center [680, 231] width 73 height 40
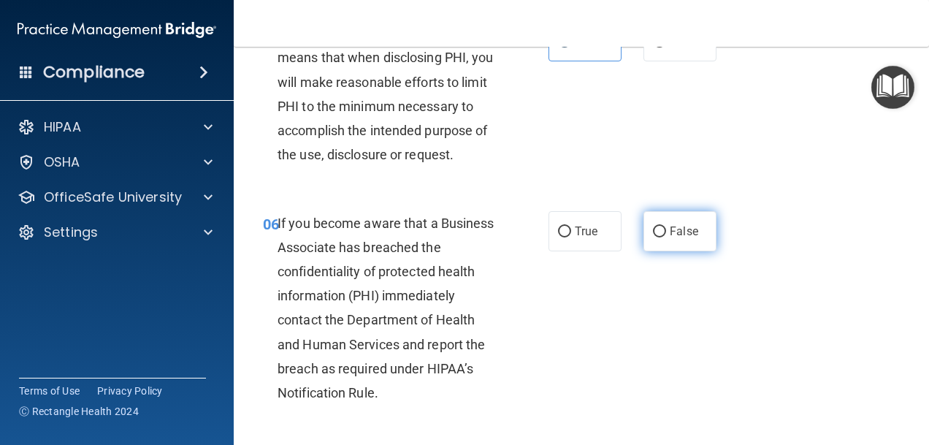
click at [662, 237] on input "False" at bounding box center [659, 231] width 13 height 11
radio input "true"
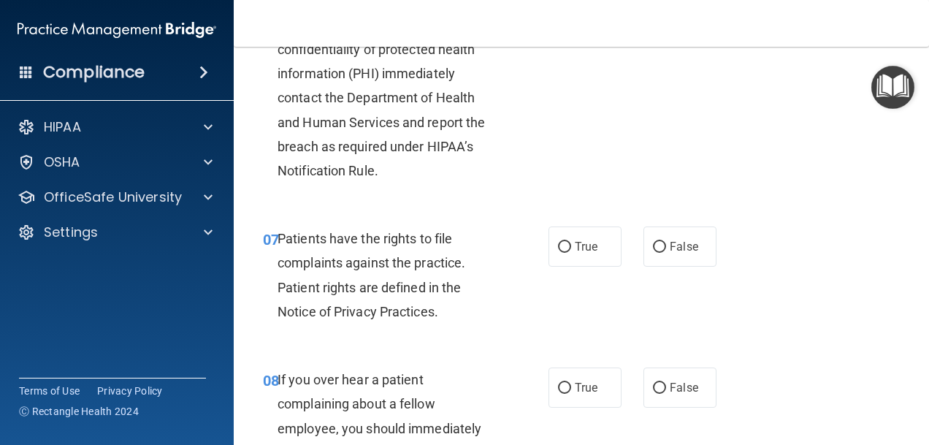
scroll to position [1096, 0]
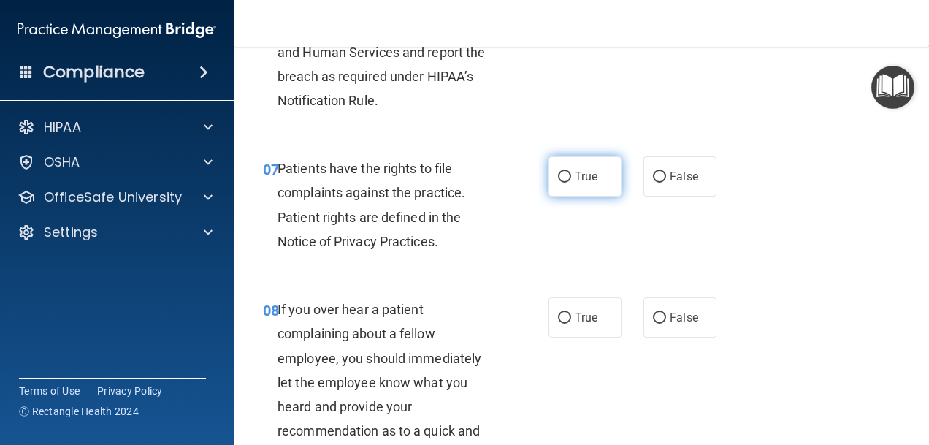
click at [584, 183] on span "True" at bounding box center [586, 176] width 23 height 14
click at [571, 183] on input "True" at bounding box center [564, 177] width 13 height 11
radio input "true"
click at [656, 324] on input "False" at bounding box center [659, 318] width 13 height 11
radio input "true"
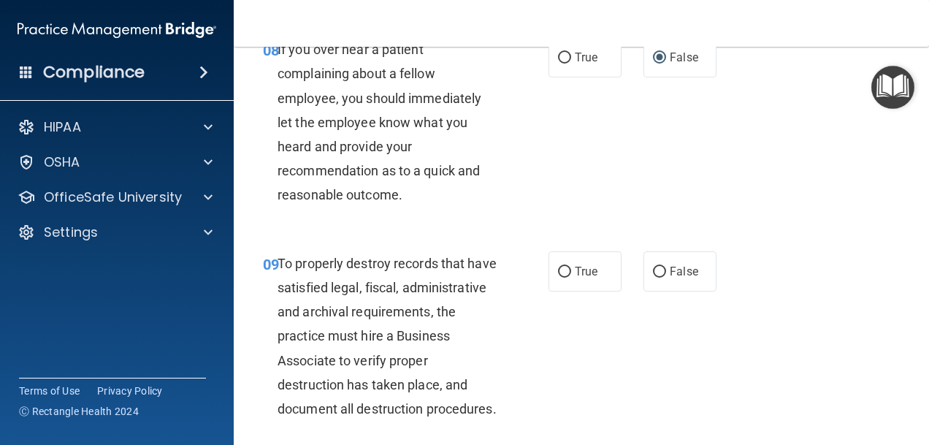
scroll to position [1388, 0]
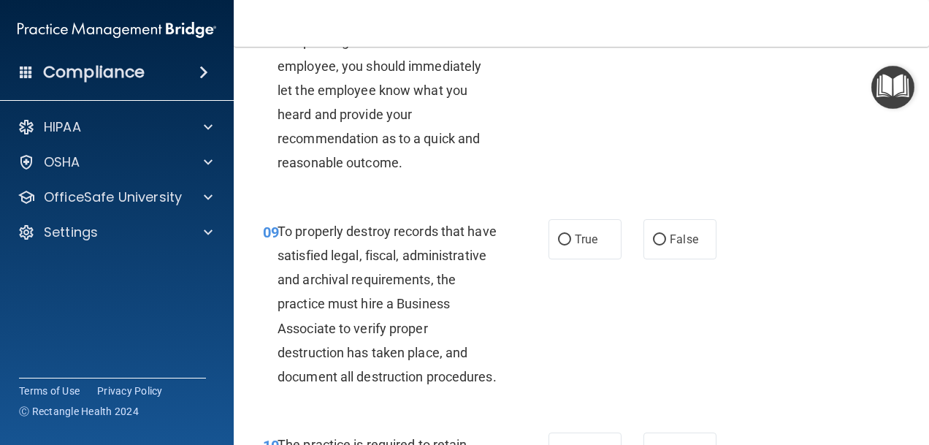
drag, startPoint x: 666, startPoint y: 288, endPoint x: 698, endPoint y: 249, distance: 49.9
click at [670, 246] on span "False" at bounding box center [684, 239] width 28 height 14
click at [666, 245] on input "False" at bounding box center [659, 239] width 13 height 11
radio input "true"
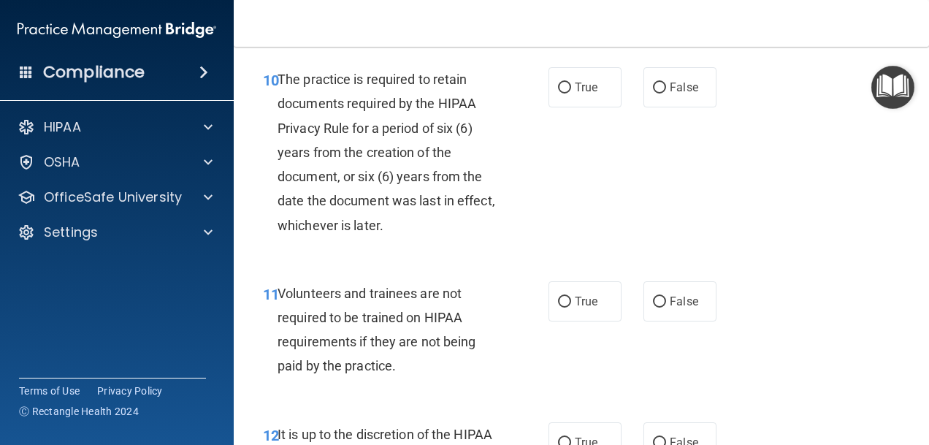
scroll to position [1826, 0]
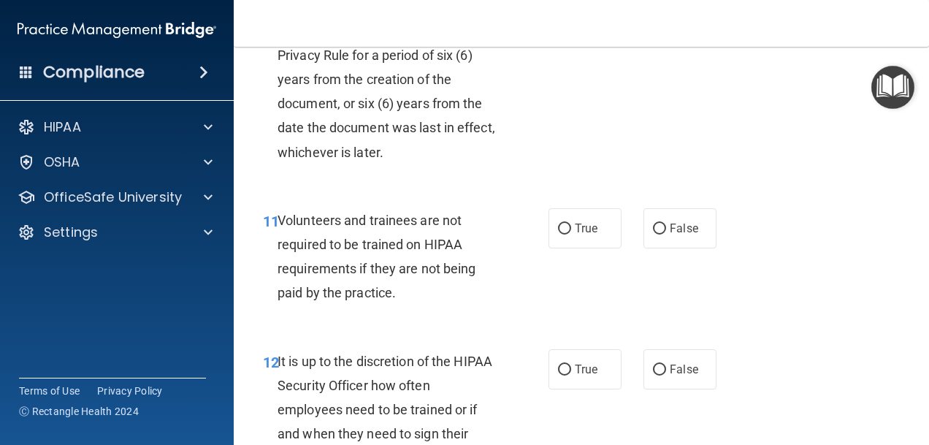
click at [584, 21] on span "True" at bounding box center [586, 14] width 23 height 14
click at [571, 20] on input "True" at bounding box center [564, 14] width 13 height 11
radio input "true"
click at [682, 235] on span "False" at bounding box center [684, 228] width 28 height 14
click at [666, 234] on input "False" at bounding box center [659, 229] width 13 height 11
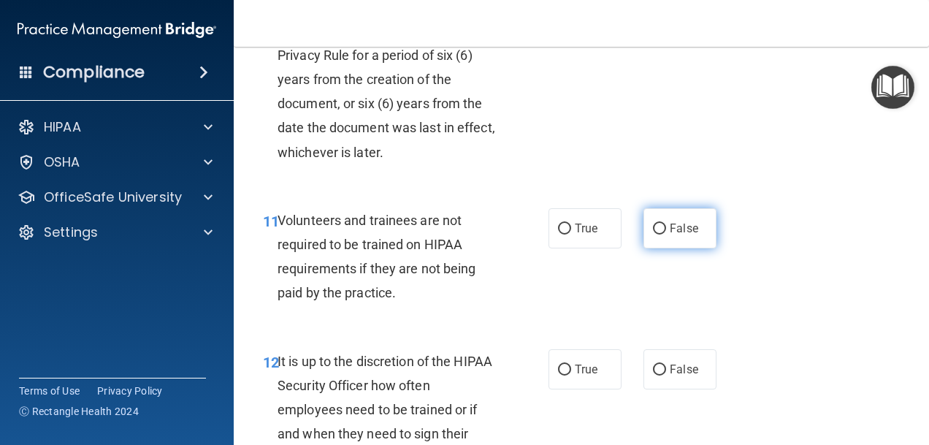
radio input "true"
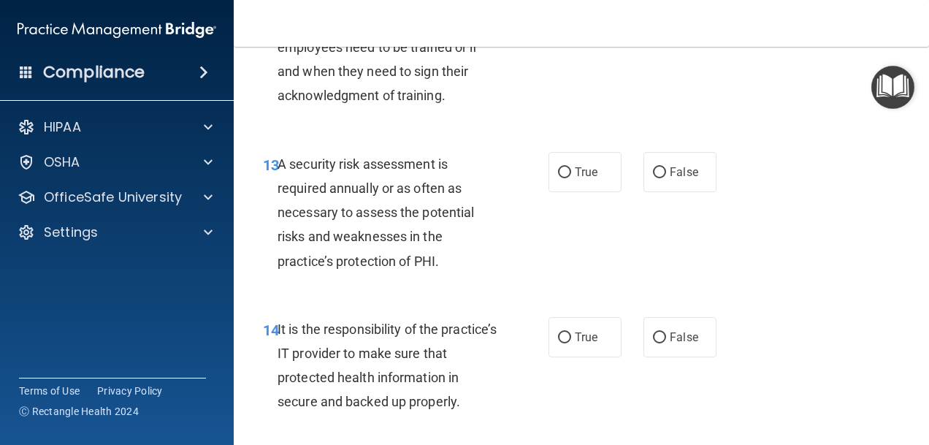
scroll to position [2191, 0]
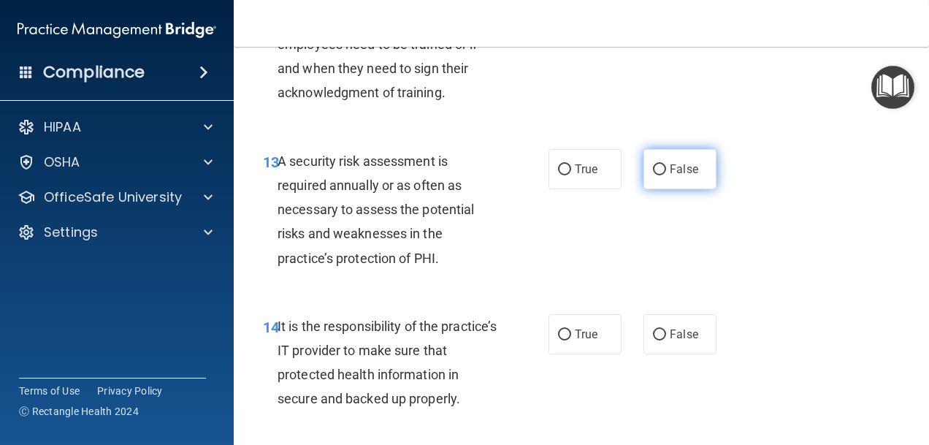
click at [684, 189] on label "False" at bounding box center [680, 169] width 73 height 40
click at [666, 175] on input "False" at bounding box center [659, 169] width 13 height 11
radio input "true"
click at [645, 24] on label "False" at bounding box center [680, 4] width 73 height 40
click at [653, 10] on input "False" at bounding box center [659, 4] width 13 height 11
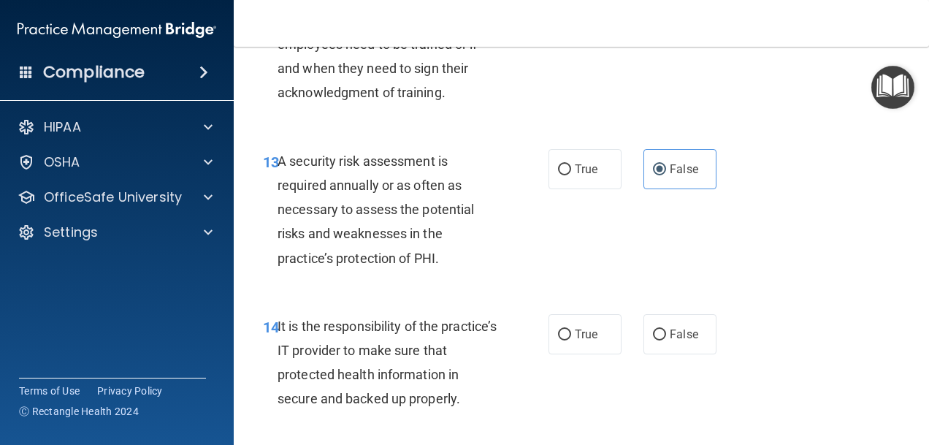
radio input "true"
click at [601, 189] on label "True" at bounding box center [585, 169] width 73 height 40
click at [571, 175] on input "True" at bounding box center [564, 169] width 13 height 11
radio input "true"
radio input "false"
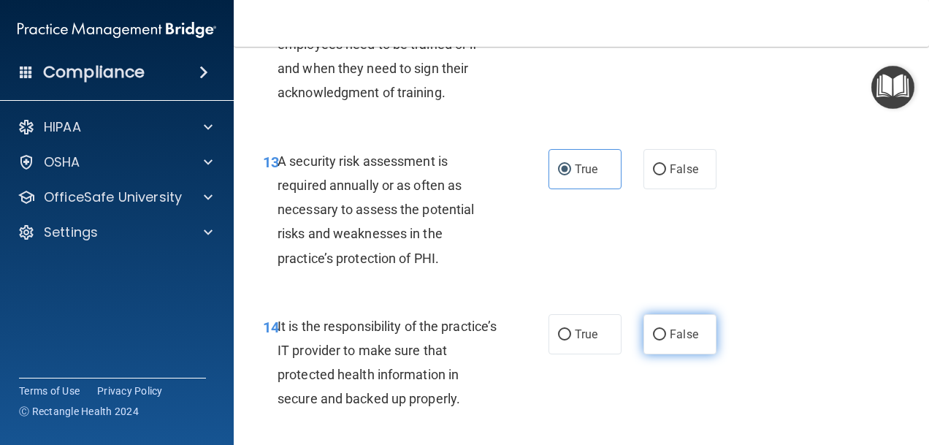
click at [670, 341] on span "False" at bounding box center [684, 334] width 28 height 14
click at [666, 340] on input "False" at bounding box center [659, 334] width 13 height 11
radio input "true"
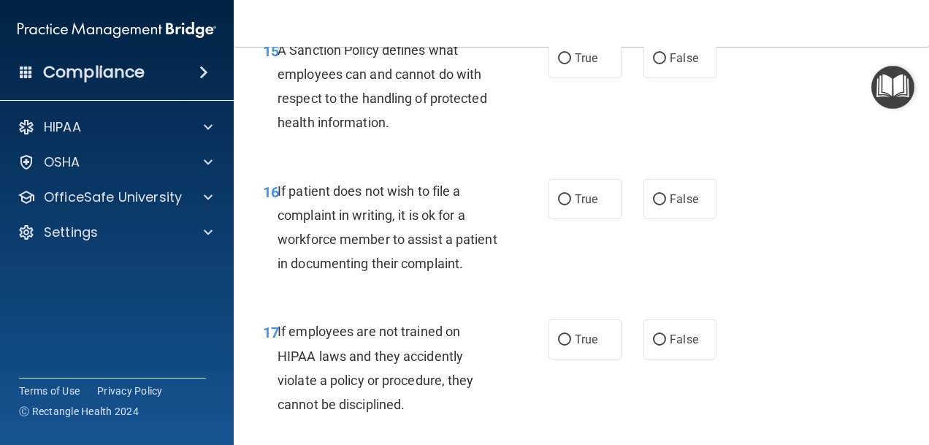
scroll to position [2630, 0]
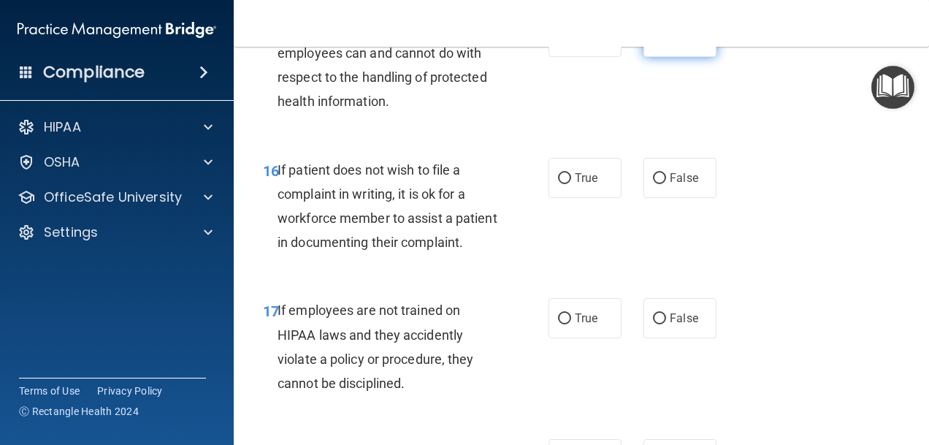
click at [653, 43] on input "False" at bounding box center [659, 37] width 13 height 11
radio input "true"
click at [567, 198] on label "True" at bounding box center [585, 178] width 73 height 40
click at [567, 184] on input "True" at bounding box center [564, 178] width 13 height 11
radio input "true"
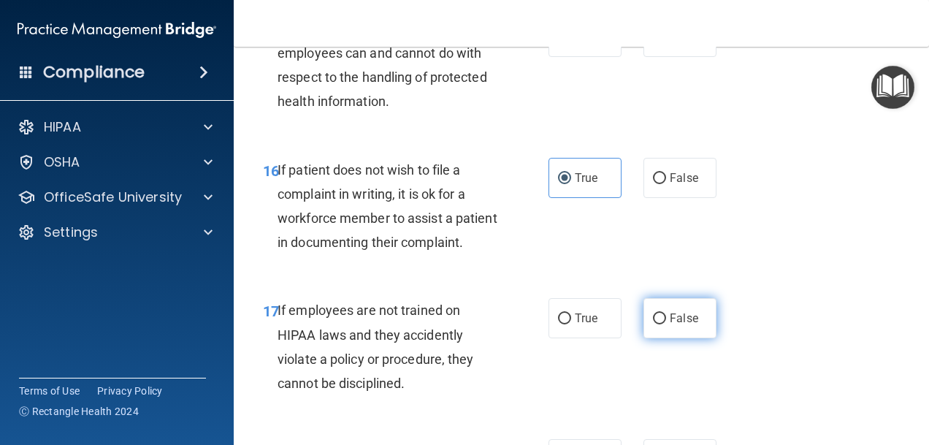
click at [681, 325] on span "False" at bounding box center [684, 318] width 28 height 14
click at [666, 324] on input "False" at bounding box center [659, 318] width 13 height 11
radio input "true"
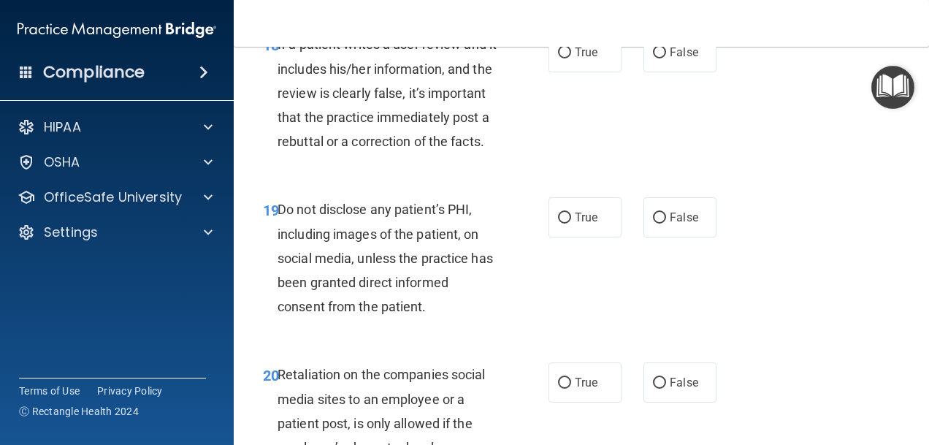
scroll to position [3068, 0]
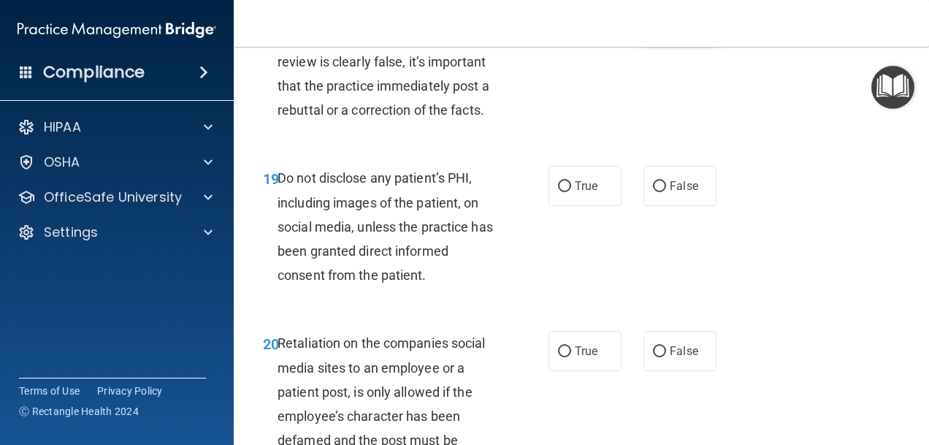
click at [670, 28] on span "False" at bounding box center [684, 21] width 28 height 14
click at [666, 27] on input "False" at bounding box center [659, 21] width 13 height 11
radio input "true"
click at [595, 206] on label "True" at bounding box center [585, 186] width 73 height 40
click at [571, 192] on input "True" at bounding box center [564, 186] width 13 height 11
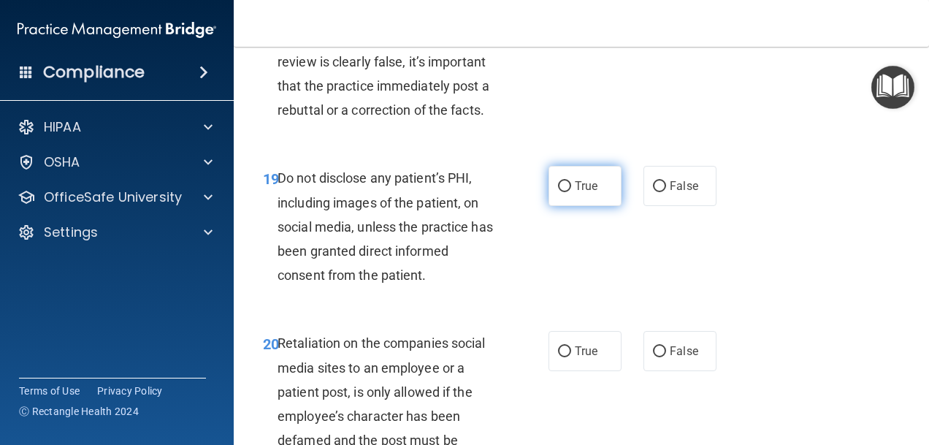
radio input "true"
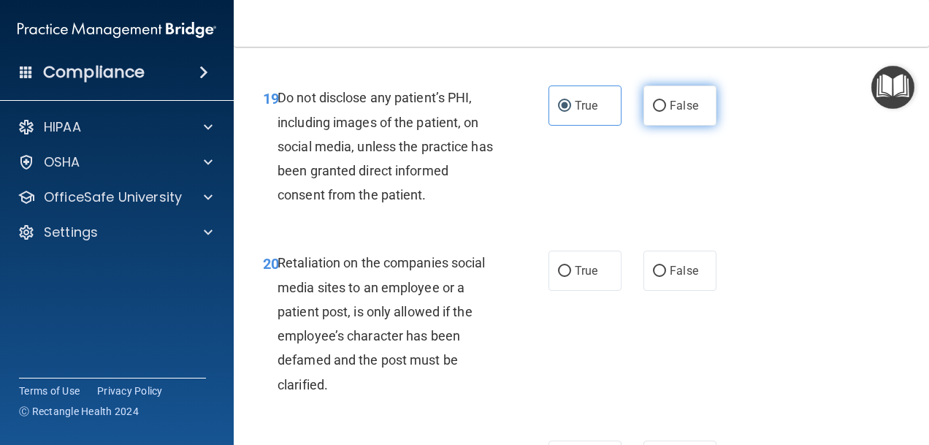
scroll to position [3214, 0]
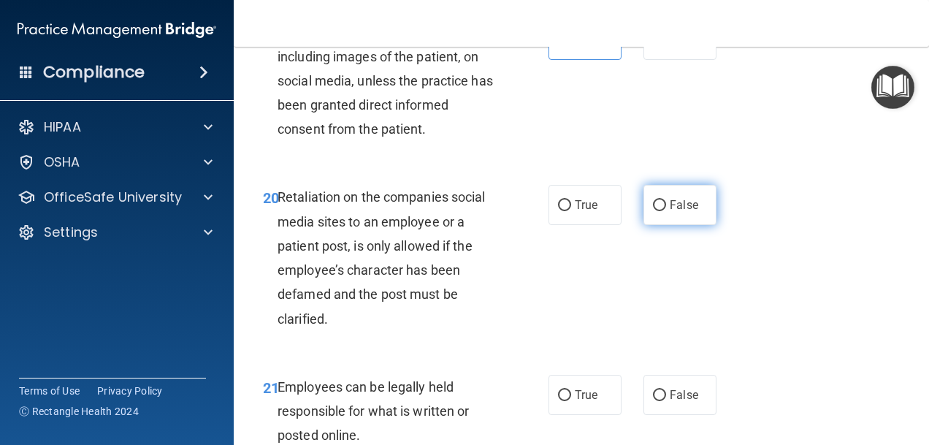
click at [662, 225] on label "False" at bounding box center [680, 205] width 73 height 40
click at [662, 211] on input "False" at bounding box center [659, 205] width 13 height 11
radio input "true"
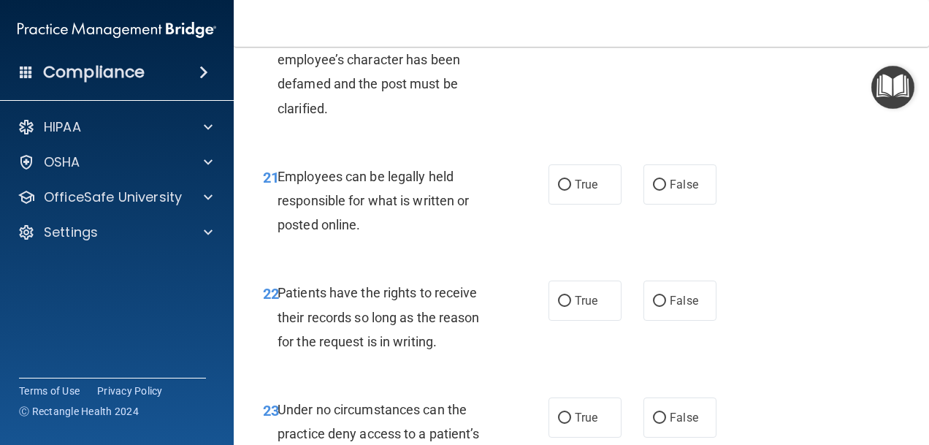
scroll to position [3506, 0]
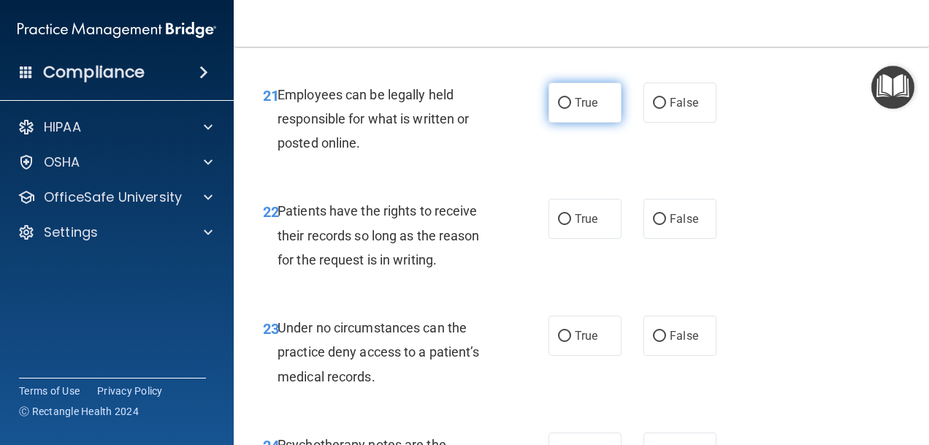
click at [579, 123] on label "True" at bounding box center [585, 103] width 73 height 40
click at [571, 109] on input "True" at bounding box center [564, 103] width 13 height 11
radio input "true"
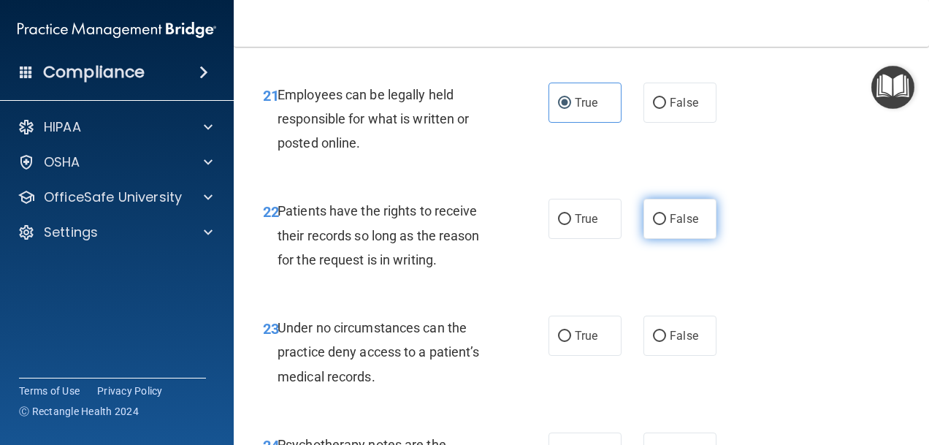
click at [672, 239] on label "False" at bounding box center [680, 219] width 73 height 40
click at [666, 225] on input "False" at bounding box center [659, 219] width 13 height 11
radio input "true"
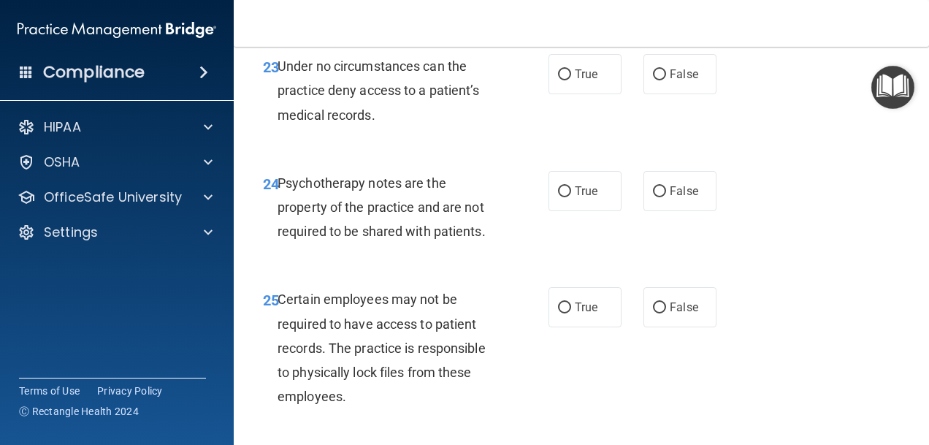
scroll to position [3799, 0]
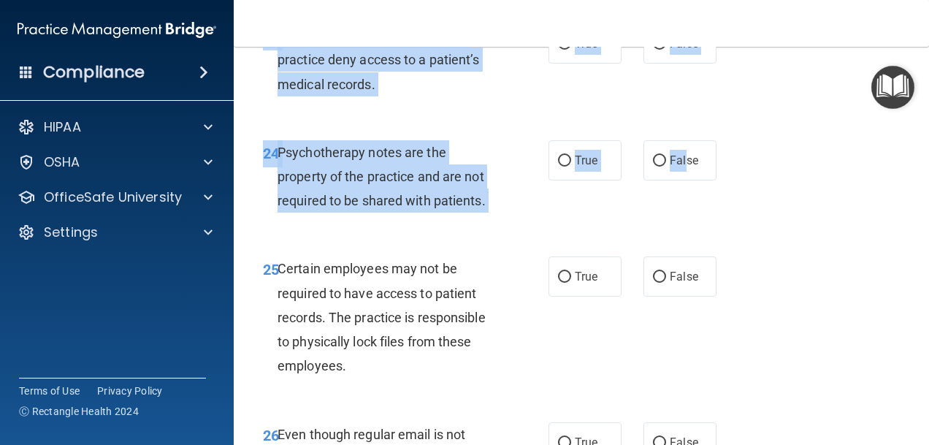
drag, startPoint x: 679, startPoint y: 280, endPoint x: 687, endPoint y: 199, distance: 80.7
drag, startPoint x: 687, startPoint y: 199, endPoint x: 660, endPoint y: 167, distance: 42.1
click at [660, 64] on label "False" at bounding box center [680, 43] width 73 height 40
click at [660, 50] on input "False" at bounding box center [659, 44] width 13 height 11
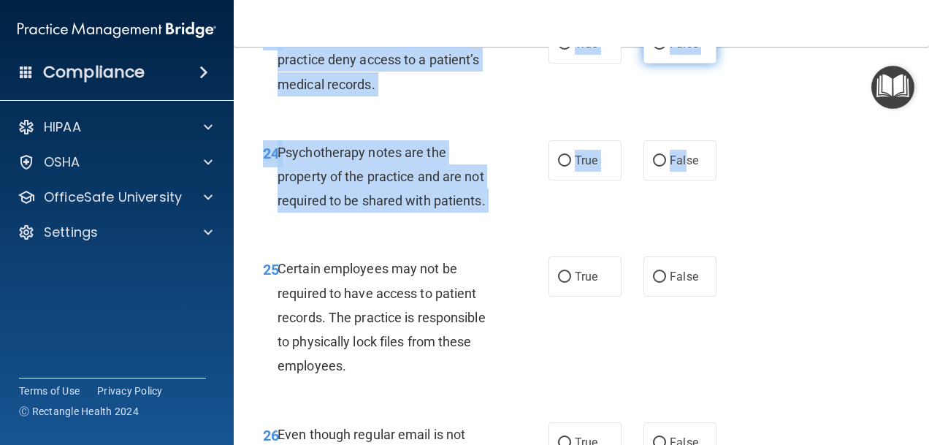
radio input "true"
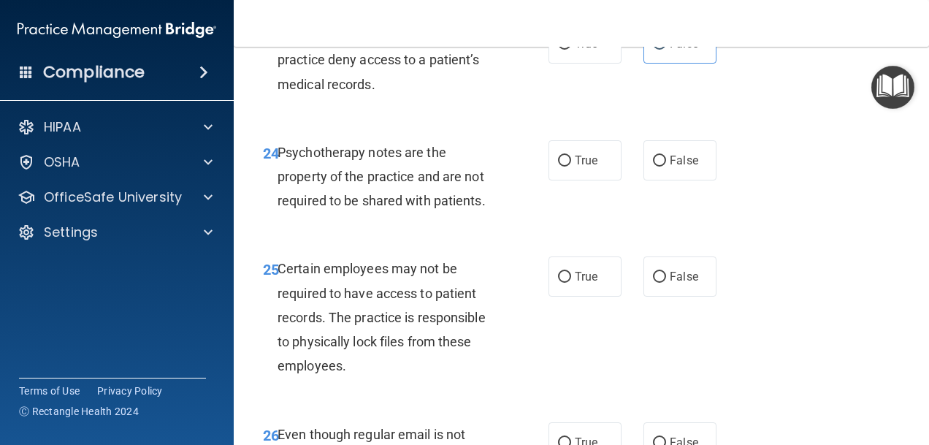
click at [700, 122] on div "23 Under no circumstances can the practice deny access to a patient’s medical r…" at bounding box center [581, 63] width 659 height 117
click at [592, 180] on label "True" at bounding box center [585, 160] width 73 height 40
click at [571, 167] on input "True" at bounding box center [564, 161] width 13 height 11
radio input "true"
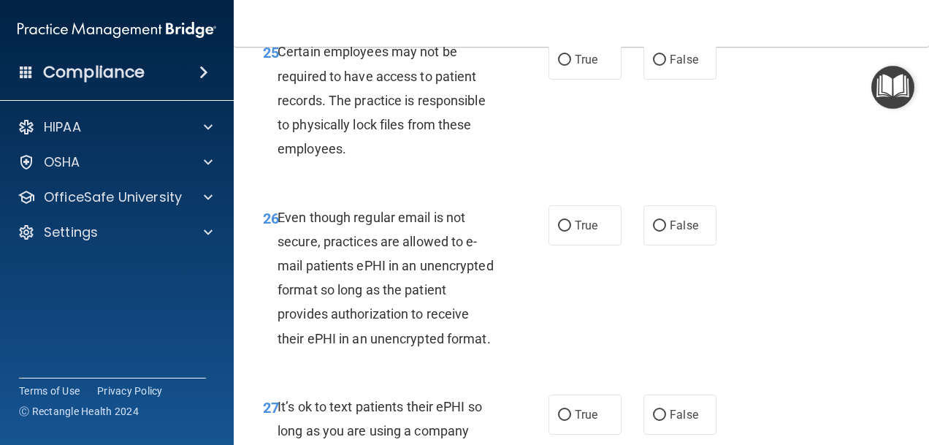
scroll to position [4018, 0]
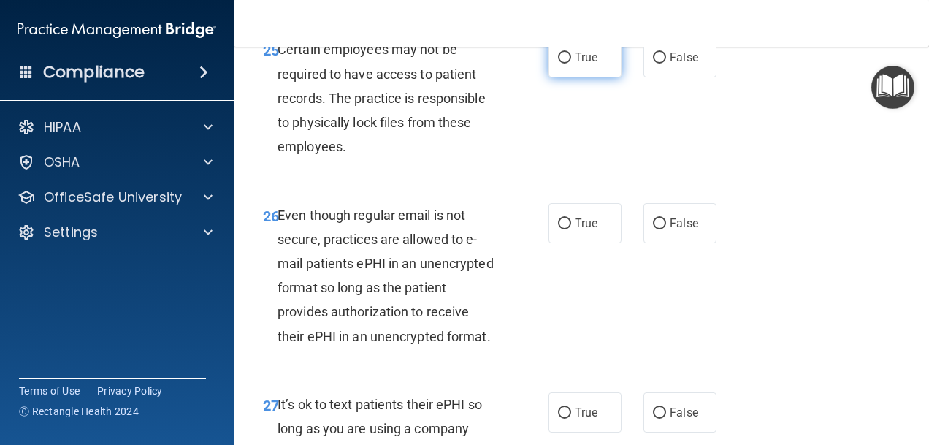
click at [576, 77] on label "True" at bounding box center [585, 57] width 73 height 40
click at [571, 64] on input "True" at bounding box center [564, 58] width 13 height 11
radio input "true"
drag, startPoint x: 663, startPoint y: 345, endPoint x: 725, endPoint y: 259, distance: 105.2
click at [670, 230] on span "False" at bounding box center [684, 223] width 28 height 14
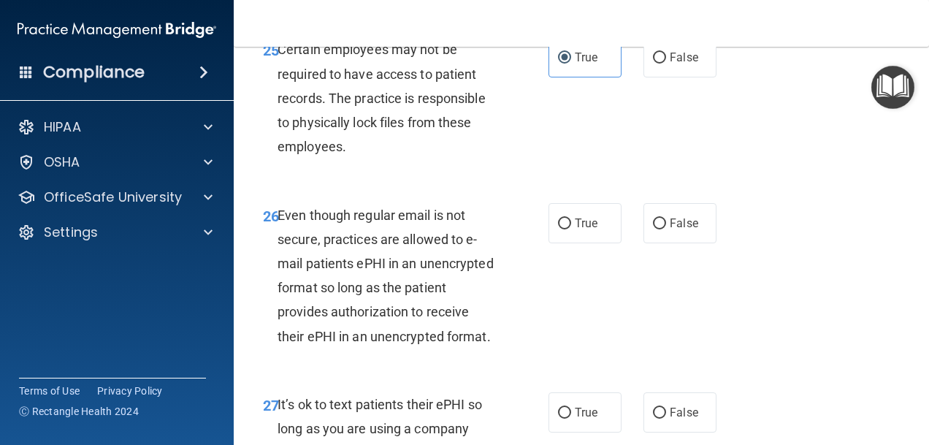
click at [664, 229] on input "False" at bounding box center [659, 223] width 13 height 11
radio input "true"
drag, startPoint x: 576, startPoint y: 360, endPoint x: 668, endPoint y: 305, distance: 108.1
click at [577, 243] on label "True" at bounding box center [585, 223] width 73 height 40
click at [571, 229] on input "True" at bounding box center [564, 223] width 13 height 11
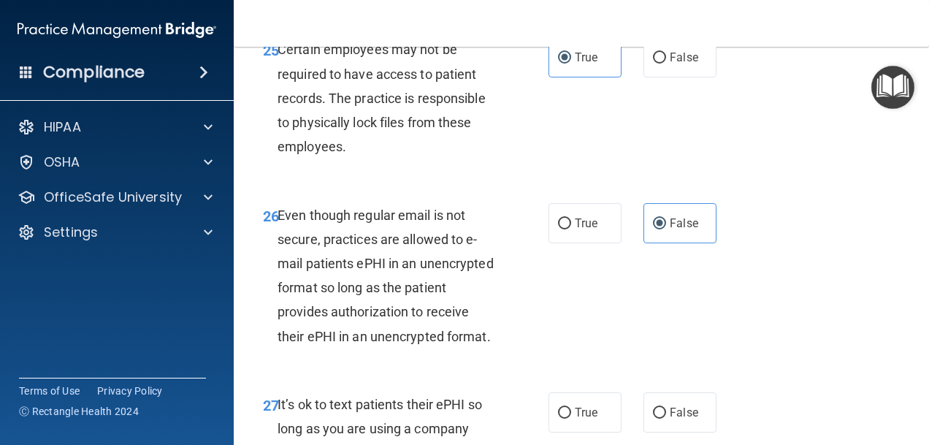
radio input "true"
radio input "false"
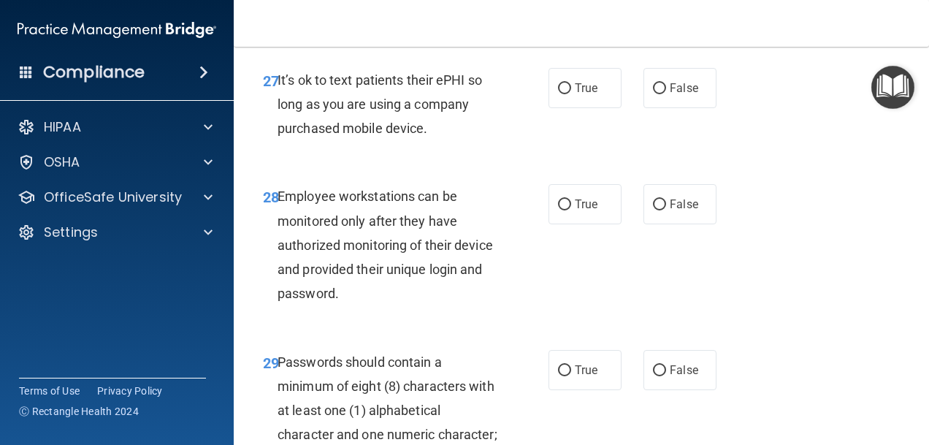
scroll to position [4383, 0]
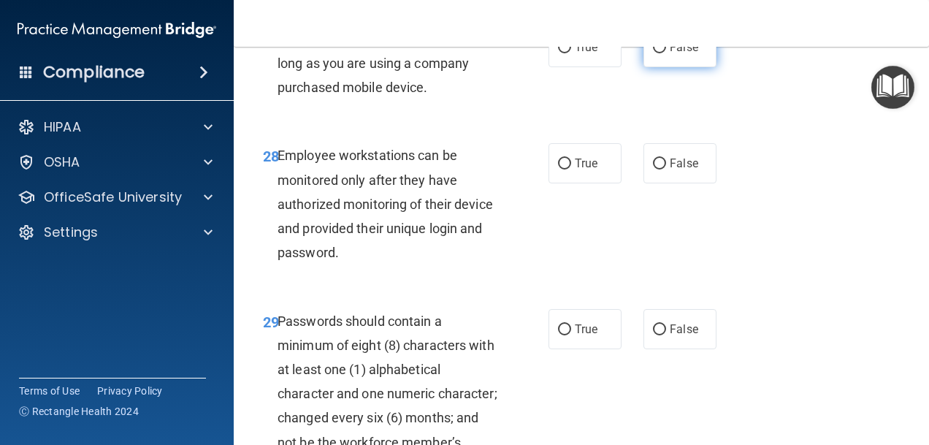
click at [670, 54] on span "False" at bounding box center [684, 47] width 28 height 14
click at [666, 53] on input "False" at bounding box center [659, 47] width 13 height 11
radio input "true"
click at [673, 183] on label "False" at bounding box center [680, 163] width 73 height 40
click at [666, 169] on input "False" at bounding box center [659, 164] width 13 height 11
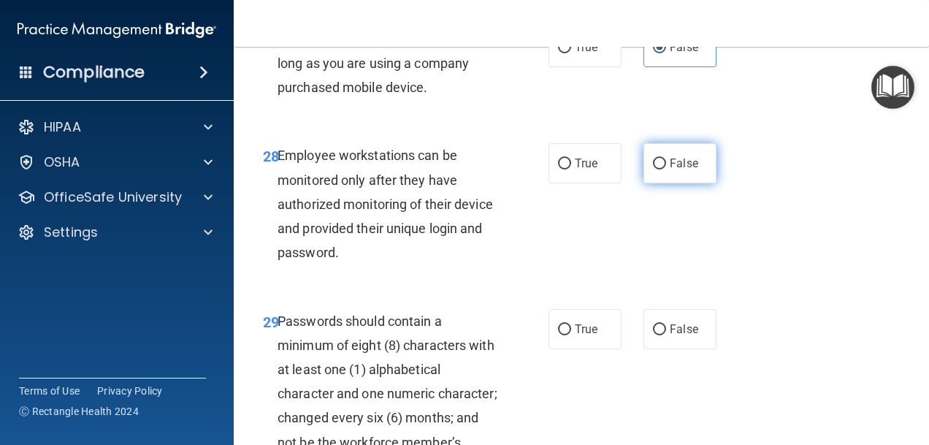
radio input "true"
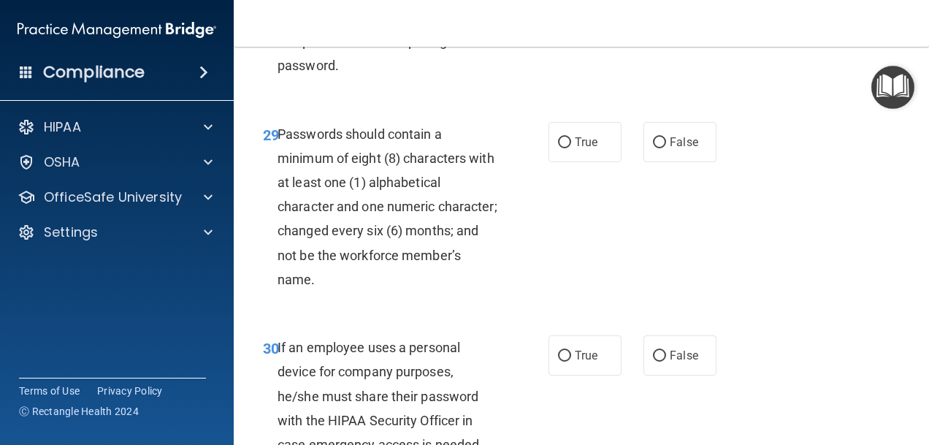
scroll to position [4602, 0]
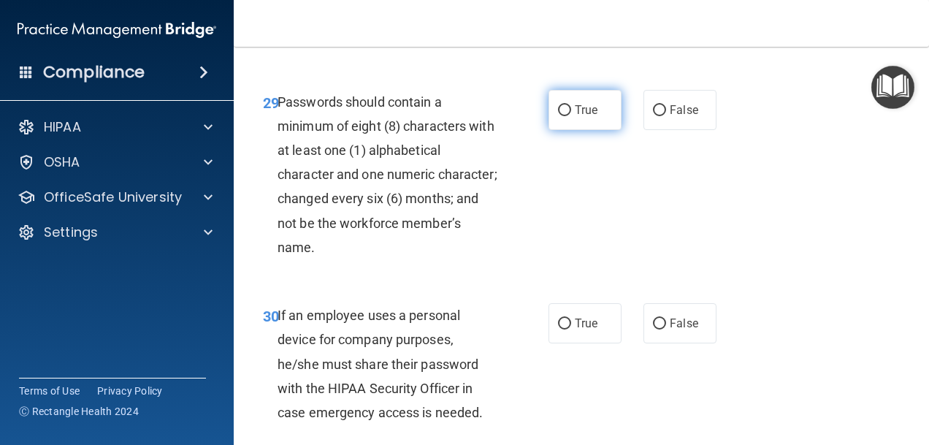
click at [584, 117] on span "True" at bounding box center [586, 110] width 23 height 14
click at [571, 116] on input "True" at bounding box center [564, 110] width 13 height 11
radio input "true"
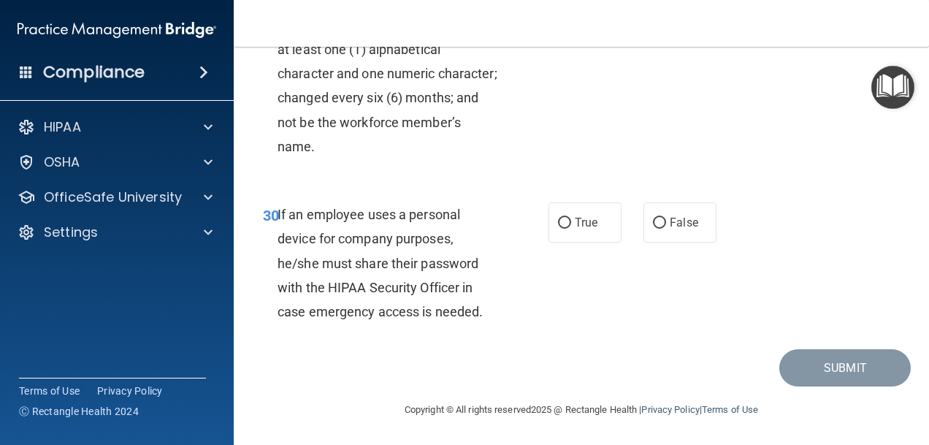
scroll to position [4847, 0]
click at [653, 220] on input "False" at bounding box center [659, 223] width 13 height 11
radio input "true"
click at [808, 362] on button "Submit" at bounding box center [844, 367] width 131 height 37
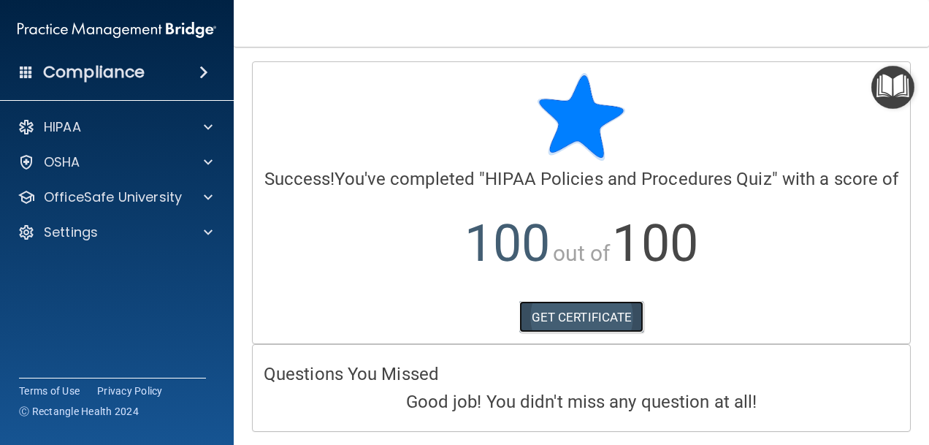
click at [568, 329] on link "GET CERTIFICATE" at bounding box center [581, 317] width 125 height 32
click at [899, 87] on img "Open Resource Center" at bounding box center [892, 87] width 43 height 43
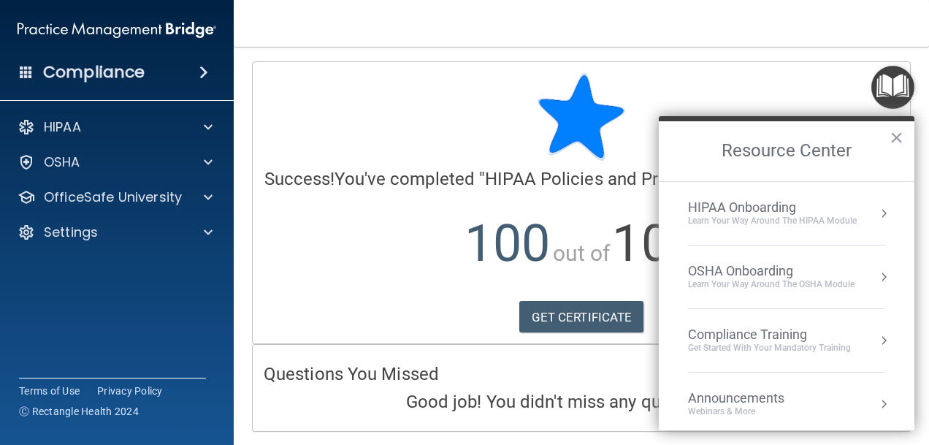
click at [731, 206] on div "HIPAA Onboarding" at bounding box center [772, 207] width 169 height 16
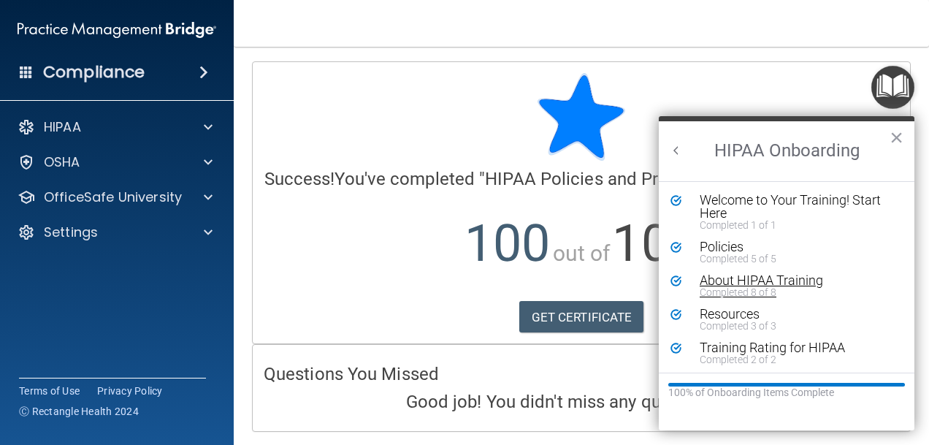
click at [730, 291] on div "Completed 8 of 8" at bounding box center [792, 292] width 184 height 10
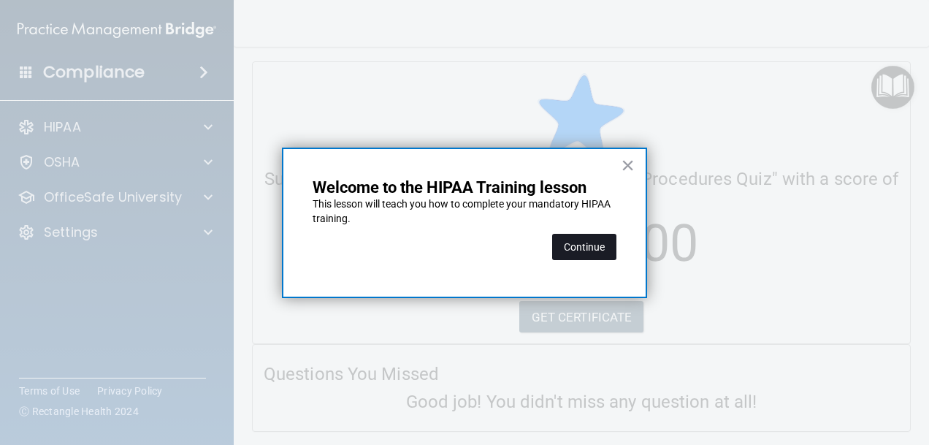
click at [587, 248] on button "Continue" at bounding box center [584, 247] width 64 height 26
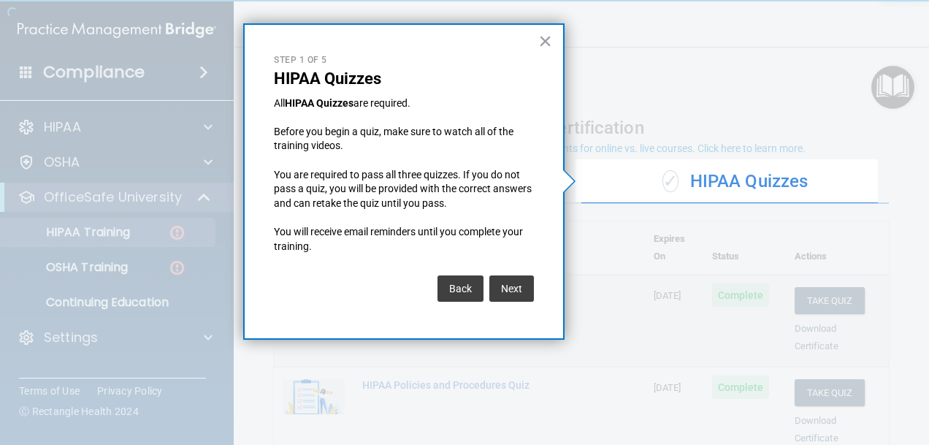
drag, startPoint x: 549, startPoint y: 36, endPoint x: 562, endPoint y: 39, distance: 12.8
click at [551, 36] on button "×" at bounding box center [545, 40] width 14 height 23
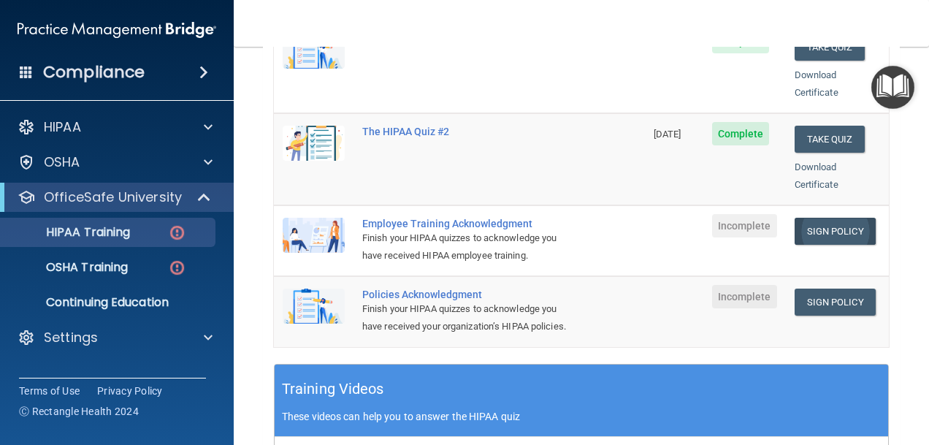
scroll to position [365, 0]
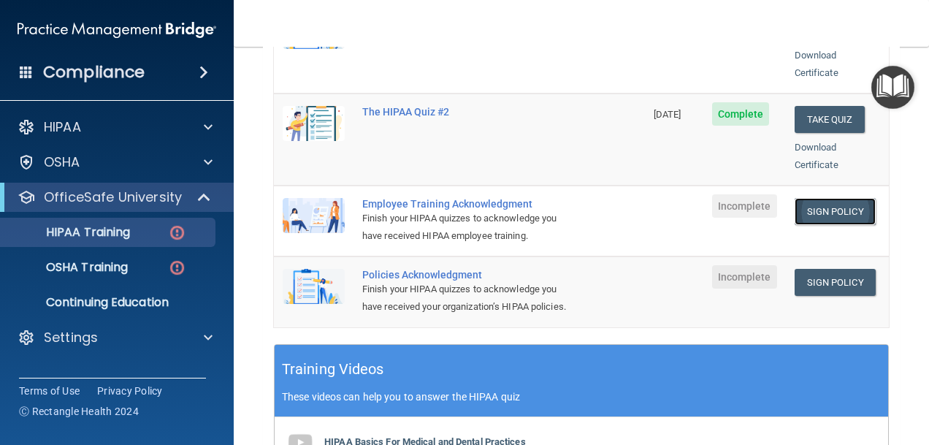
click at [808, 198] on link "Sign Policy" at bounding box center [835, 211] width 81 height 27
click at [812, 269] on link "Sign Policy" at bounding box center [835, 282] width 81 height 27
click at [885, 81] on img "Open Resource Center" at bounding box center [892, 87] width 43 height 43
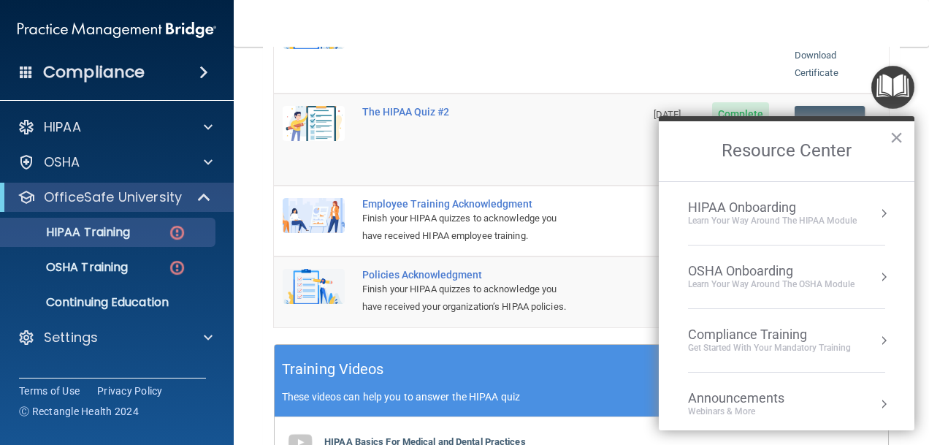
click at [728, 215] on div "Learn Your Way around the HIPAA module" at bounding box center [772, 221] width 169 height 12
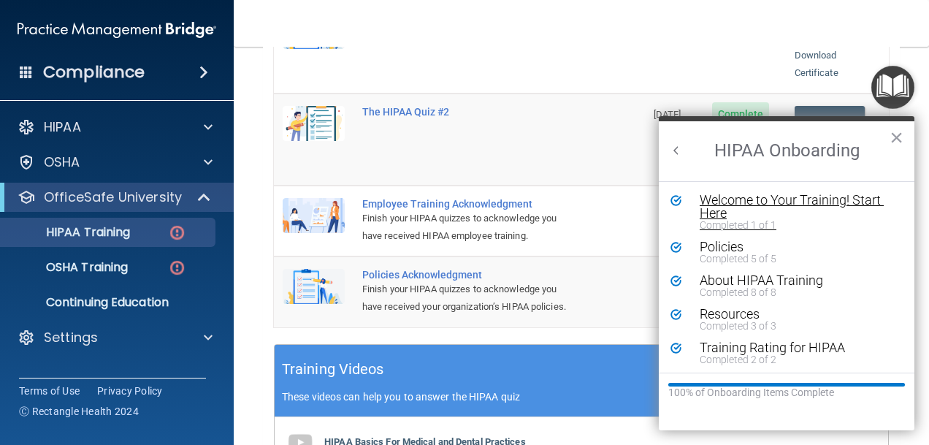
scroll to position [0, 0]
click at [740, 288] on div "Completed 8 of 8" at bounding box center [792, 292] width 184 height 10
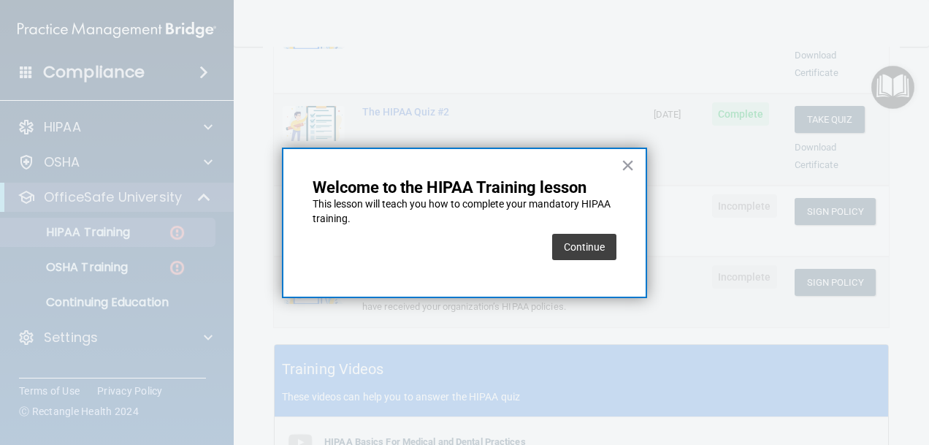
click at [587, 248] on button "Continue" at bounding box center [584, 247] width 64 height 26
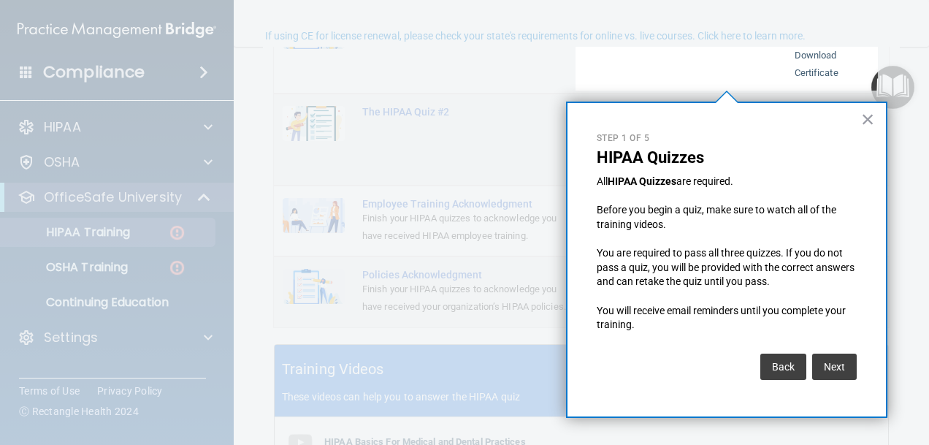
scroll to position [112, 0]
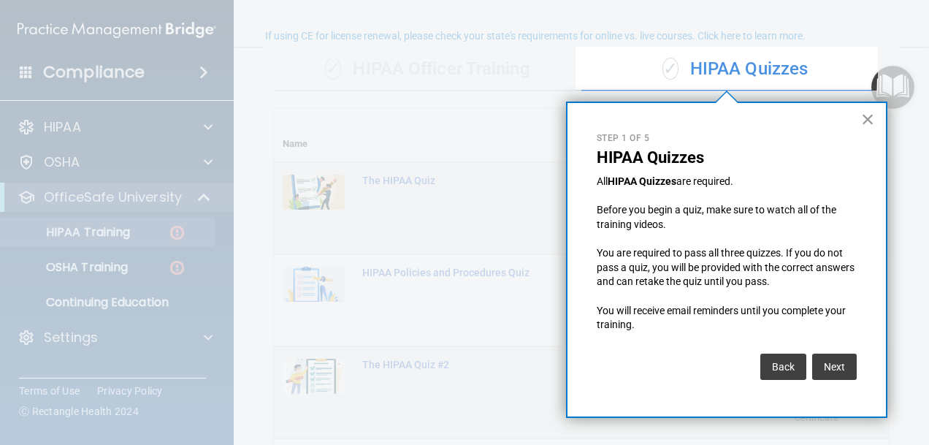
click at [863, 121] on button "×" at bounding box center [868, 118] width 14 height 23
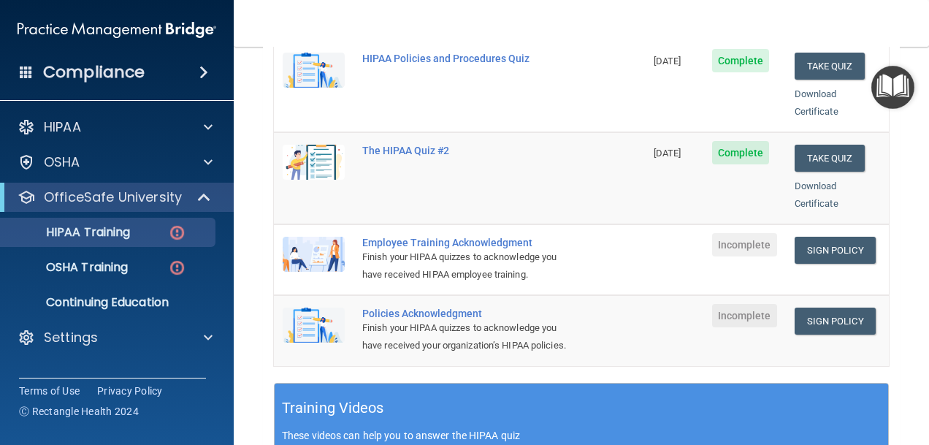
scroll to position [332, 0]
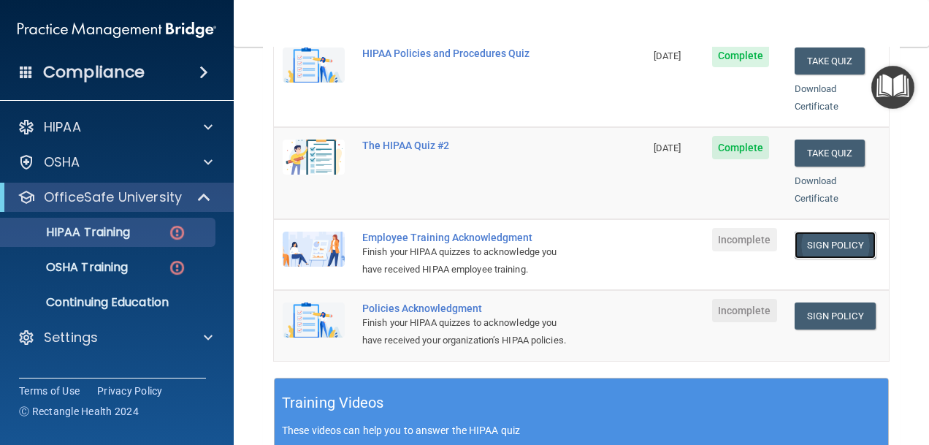
click at [825, 232] on link "Sign Policy" at bounding box center [835, 245] width 81 height 27
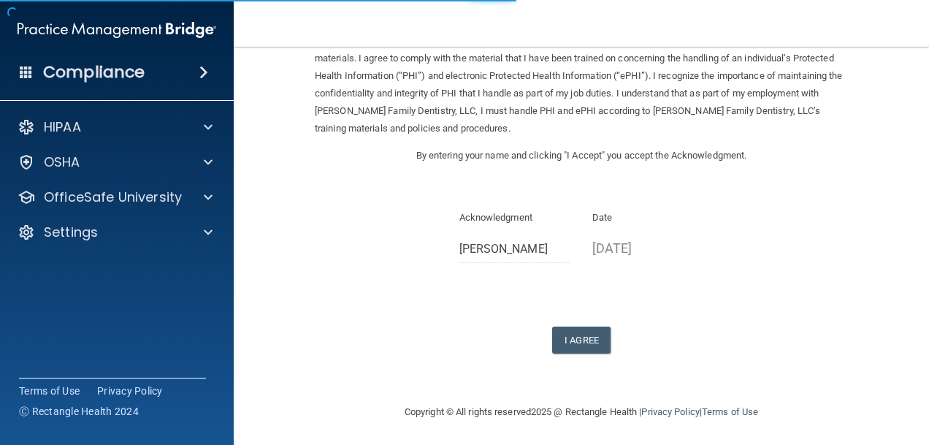
scroll to position [83, 0]
click at [577, 343] on button "I Agree" at bounding box center [581, 338] width 58 height 27
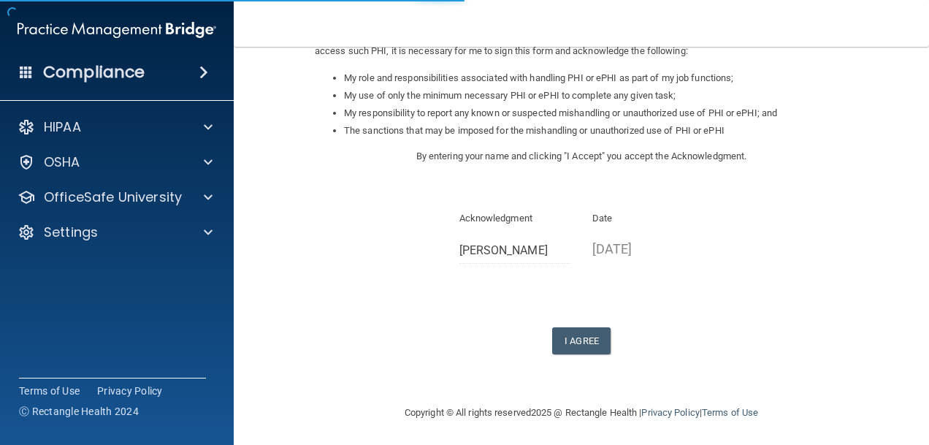
scroll to position [224, 0]
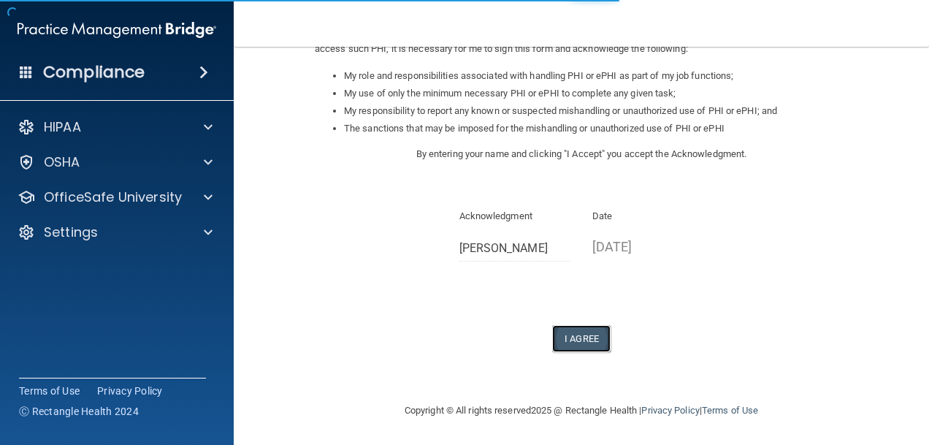
click at [586, 339] on button "I Agree" at bounding box center [581, 338] width 58 height 27
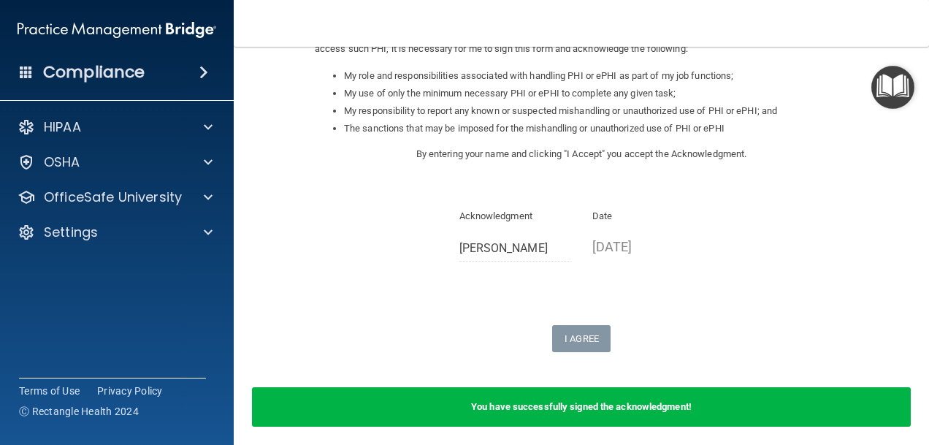
scroll to position [224, 0]
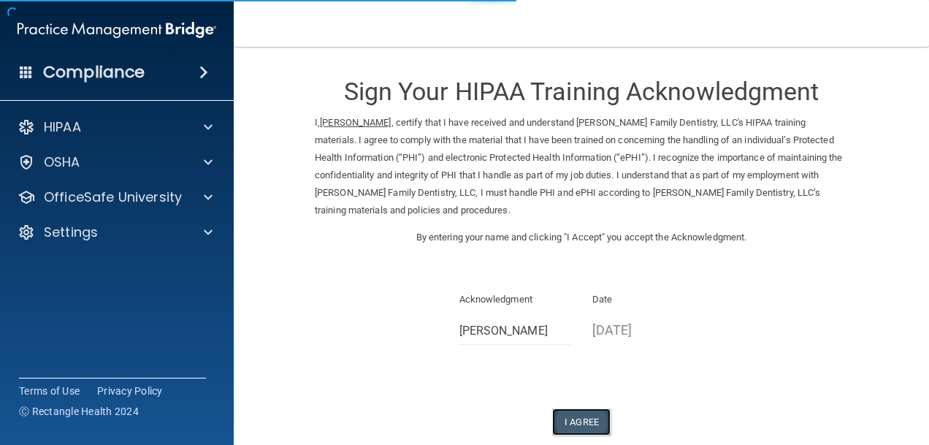
click at [581, 416] on button "I Agree" at bounding box center [581, 421] width 58 height 27
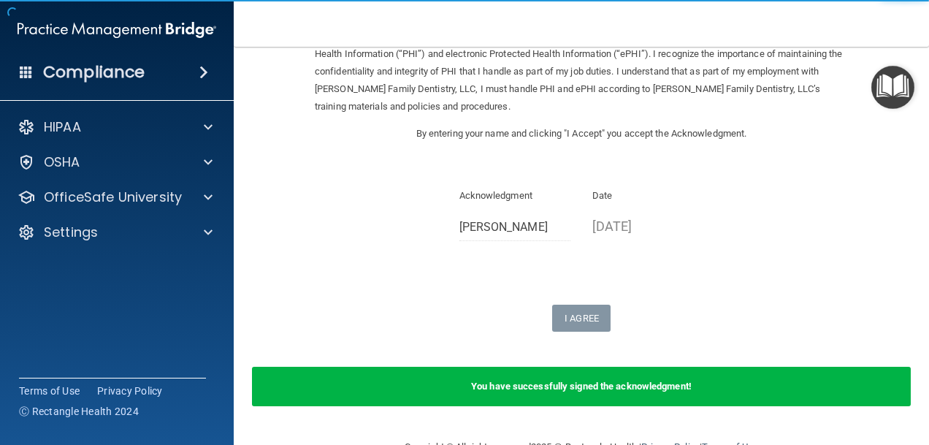
scroll to position [140, 0]
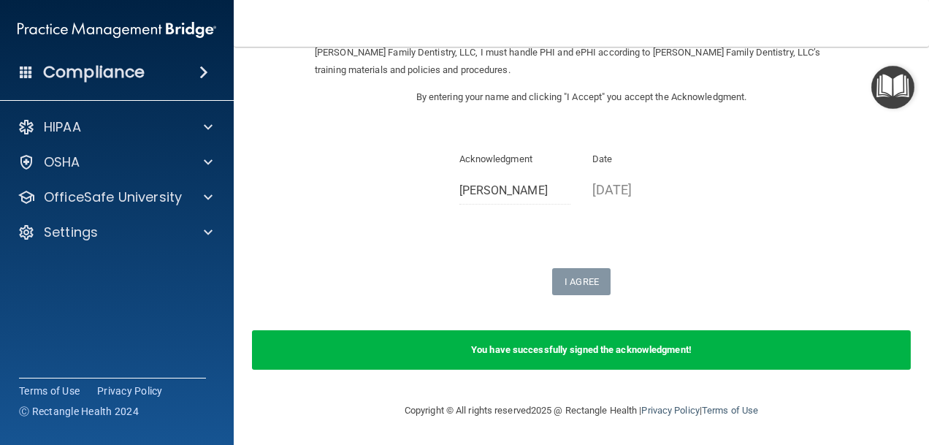
click at [886, 87] on img "Open Resource Center" at bounding box center [892, 87] width 43 height 43
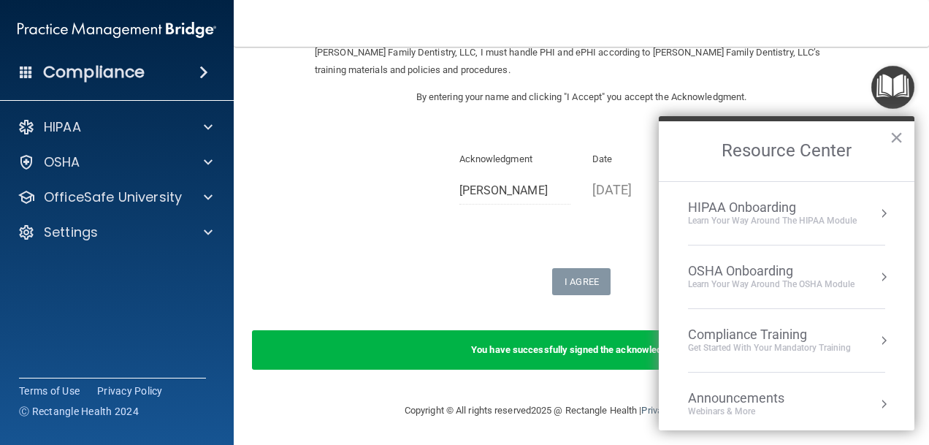
click at [722, 218] on div "Learn Your Way around the HIPAA module" at bounding box center [772, 221] width 169 height 12
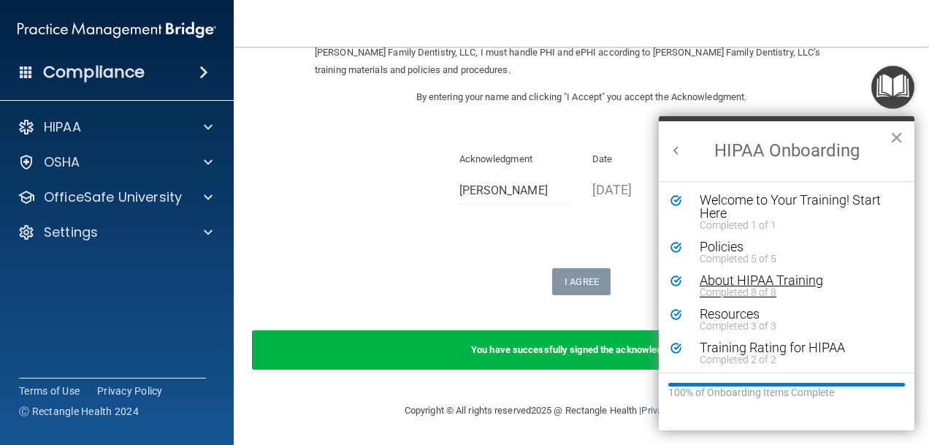
click at [745, 281] on div "About HIPAA Training" at bounding box center [792, 280] width 184 height 13
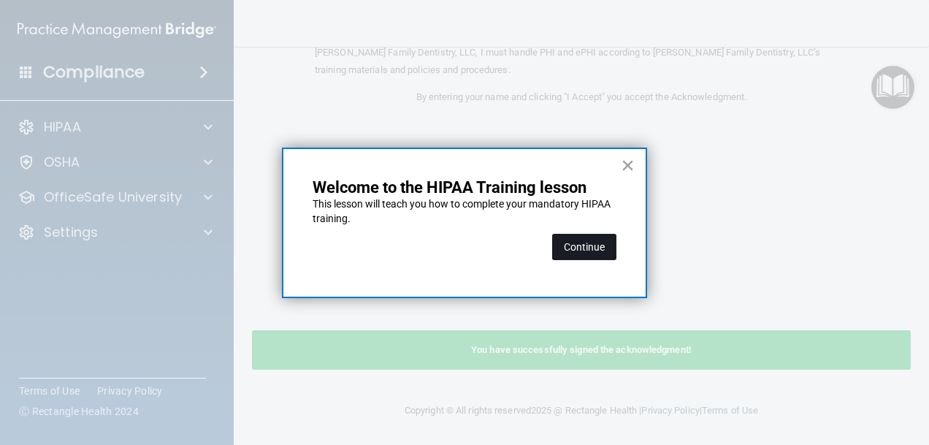
click at [593, 258] on button "Continue" at bounding box center [584, 247] width 64 height 26
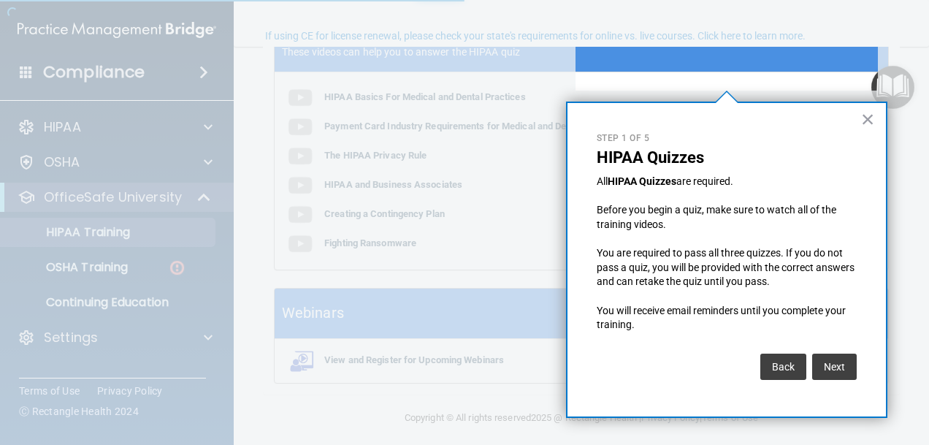
scroll to position [112, 0]
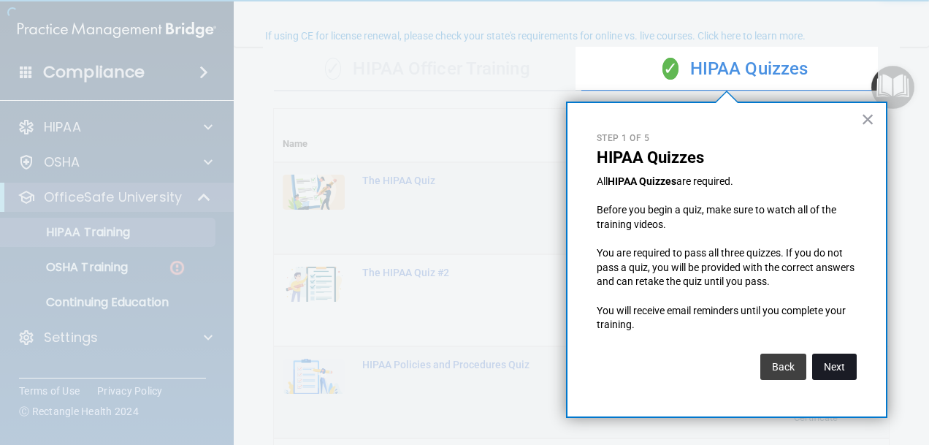
click at [826, 362] on button "Next" at bounding box center [834, 367] width 45 height 26
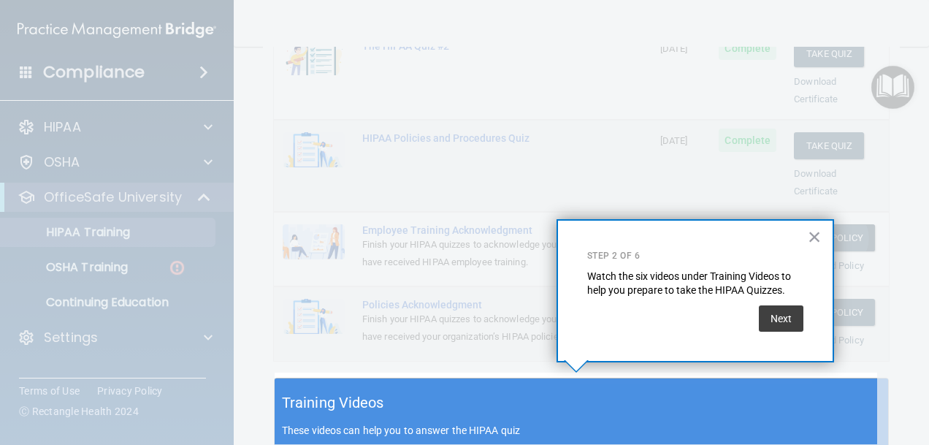
click at [799, 330] on button "Next" at bounding box center [781, 318] width 45 height 26
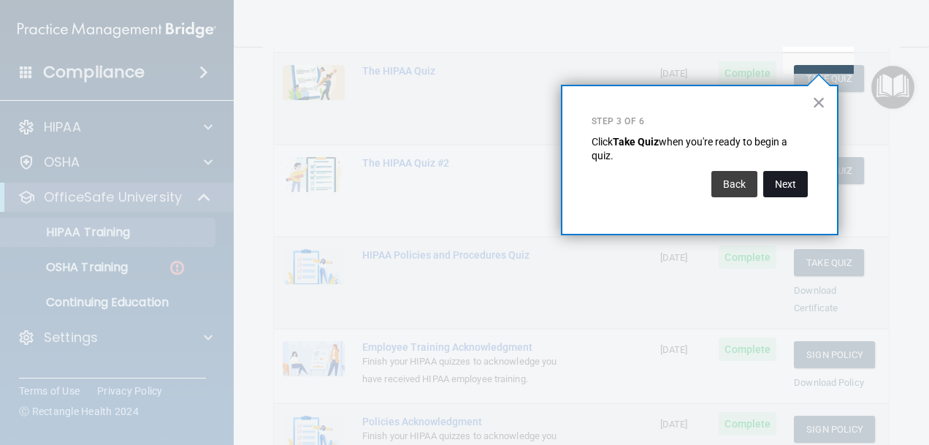
click at [778, 191] on button "Next" at bounding box center [785, 184] width 45 height 26
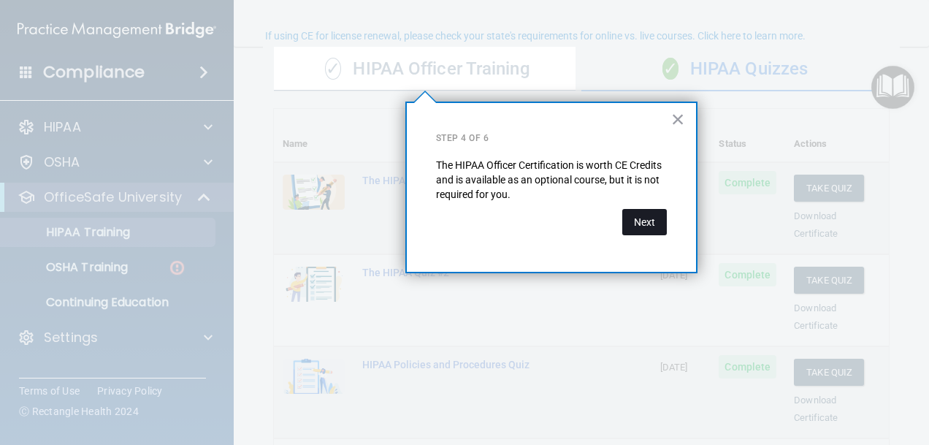
click at [660, 230] on button "Next" at bounding box center [644, 222] width 45 height 26
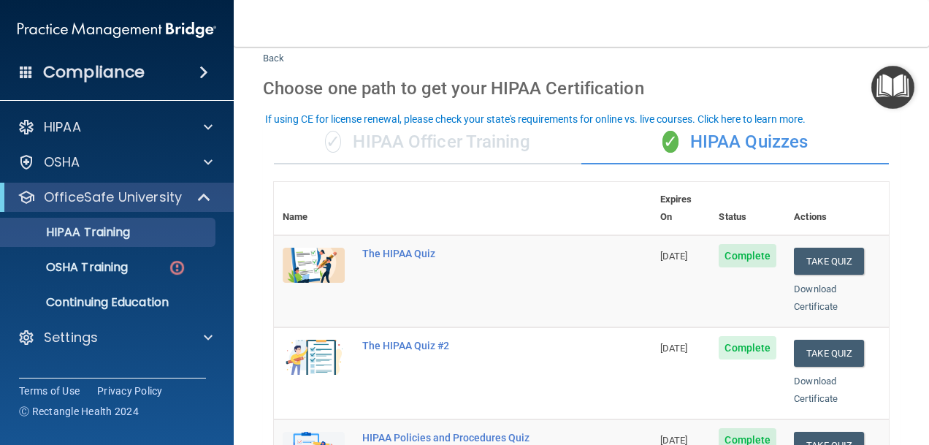
scroll to position [0, 0]
